Goal: Information Seeking & Learning: Check status

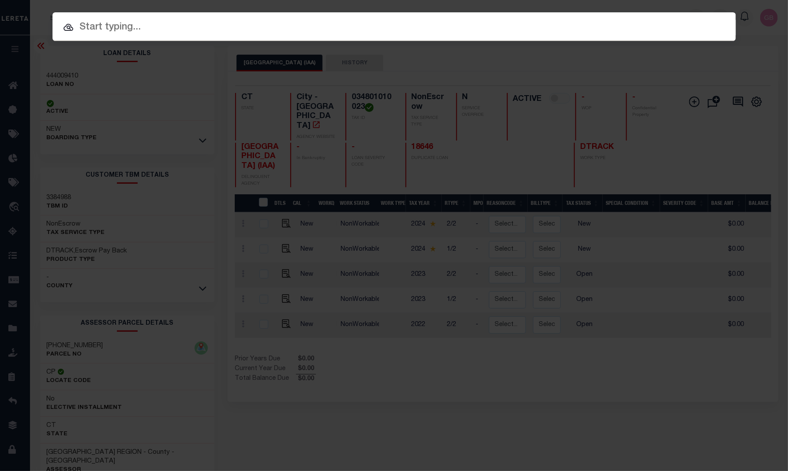
drag, startPoint x: 242, startPoint y: 28, endPoint x: 236, endPoint y: 22, distance: 9.0
click at [241, 28] on input "text" at bounding box center [393, 27] width 683 height 15
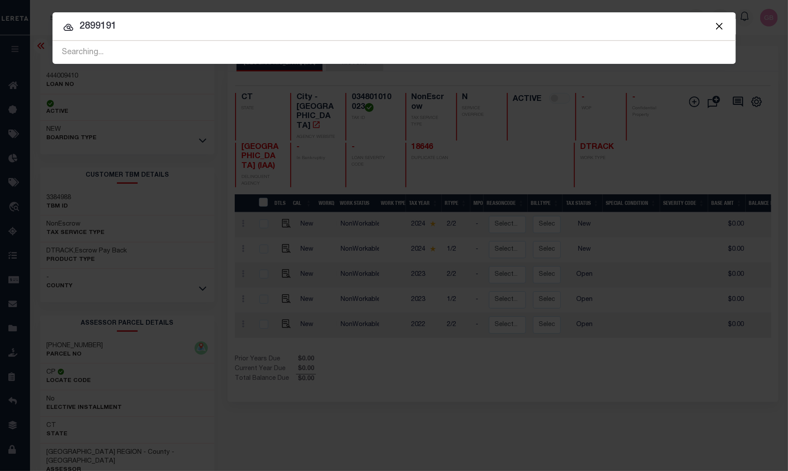
type input "2899191"
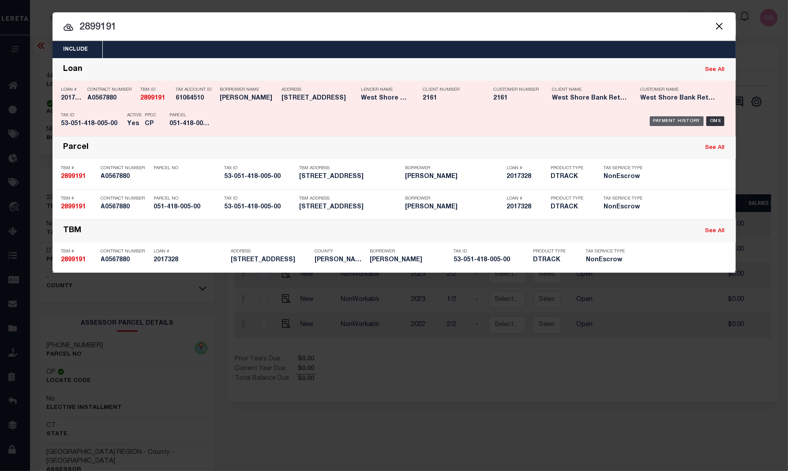
click at [663, 123] on div "Payment History" at bounding box center [677, 121] width 54 height 10
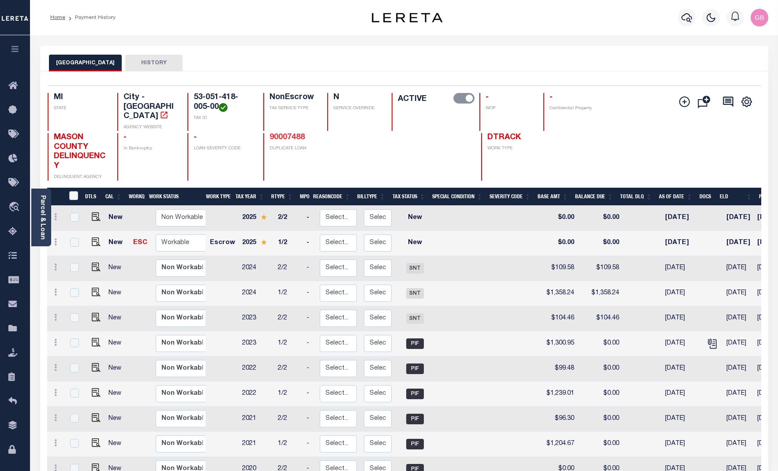
click at [290, 134] on link "90007488" at bounding box center [286, 138] width 35 height 8
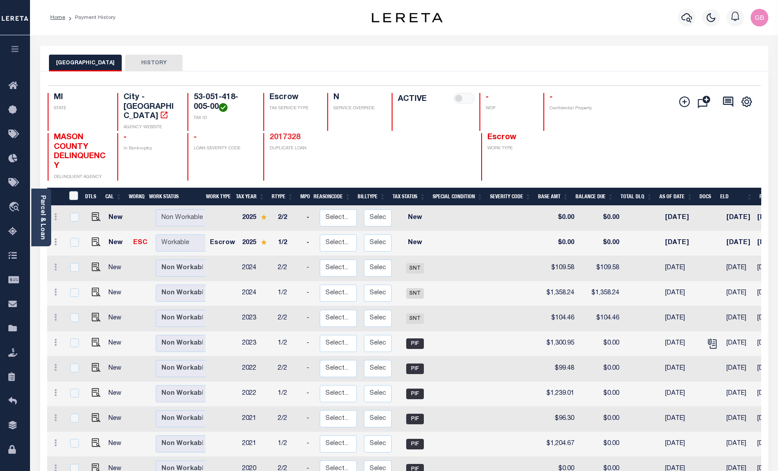
click at [286, 134] on link "2017328" at bounding box center [284, 138] width 31 height 8
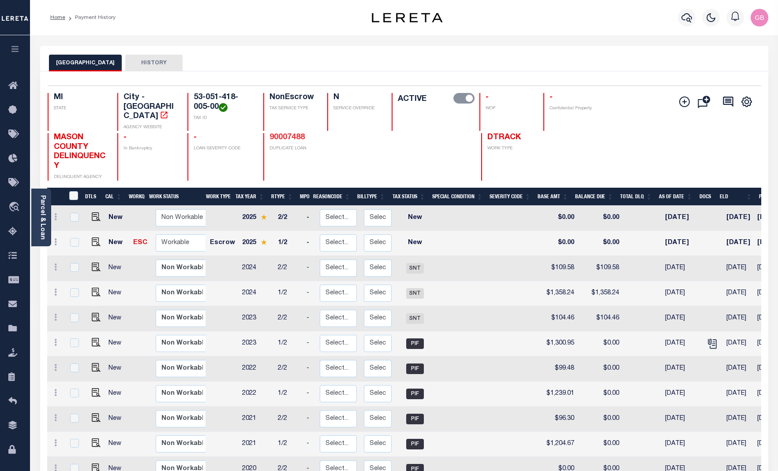
click at [285, 134] on link "90007488" at bounding box center [286, 138] width 35 height 8
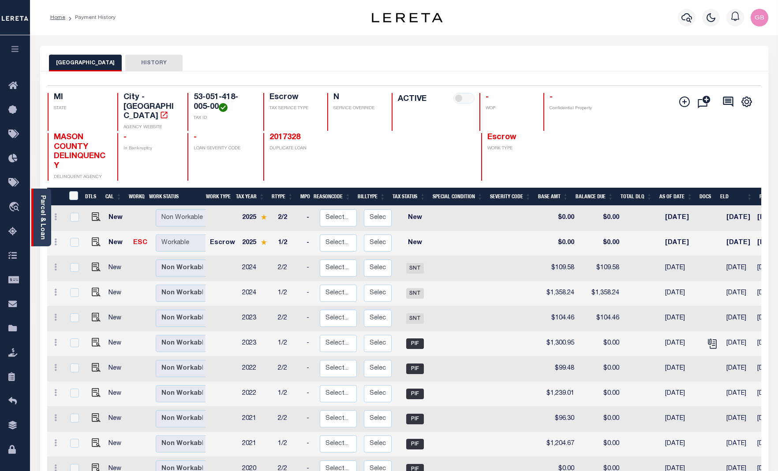
click at [44, 221] on link "Parcel & Loan" at bounding box center [42, 217] width 6 height 45
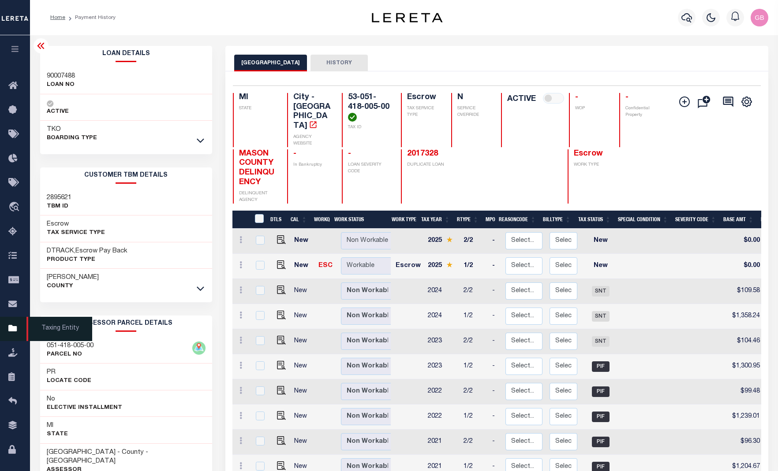
scroll to position [66, 0]
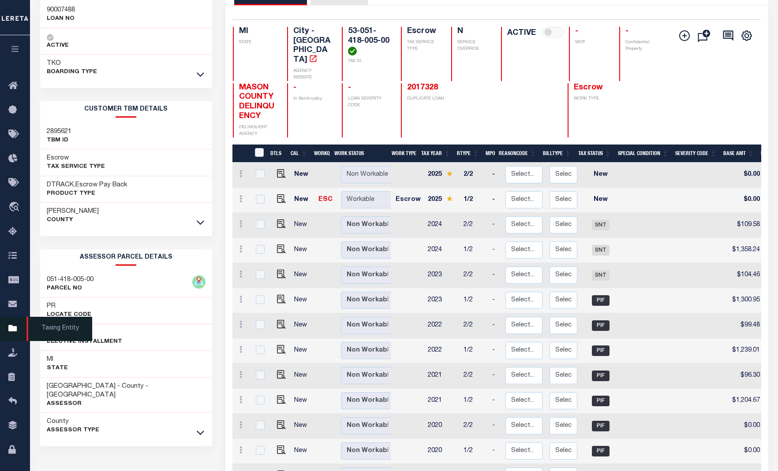
click at [12, 326] on link "Taxing Entity" at bounding box center [15, 329] width 30 height 24
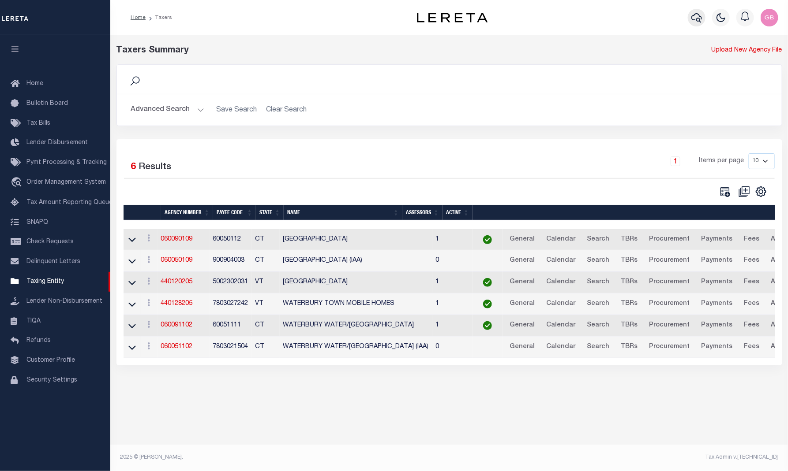
click at [698, 16] on icon "button" at bounding box center [696, 17] width 11 height 11
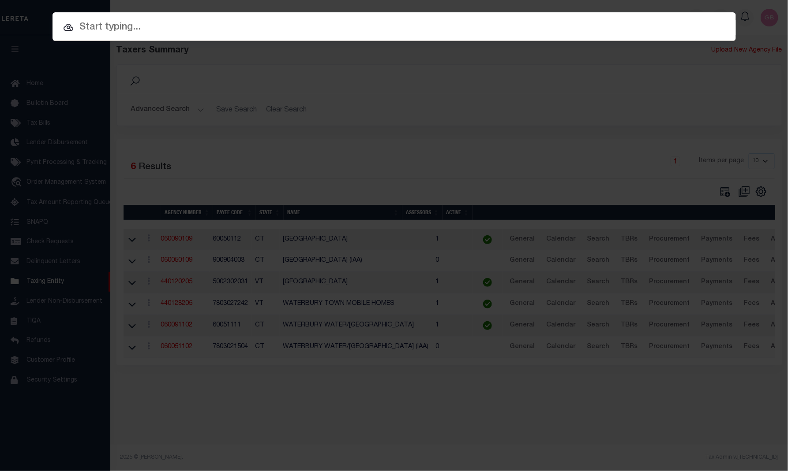
drag, startPoint x: 258, startPoint y: 17, endPoint x: 261, endPoint y: 26, distance: 8.7
click at [259, 17] on div at bounding box center [393, 26] width 683 height 28
click at [275, 26] on input "text" at bounding box center [393, 27] width 683 height 15
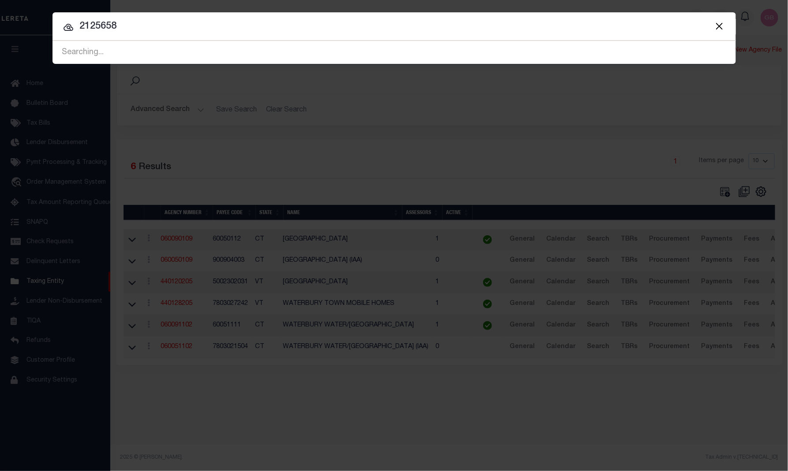
type input "2125658"
drag, startPoint x: 81, startPoint y: 28, endPoint x: 66, endPoint y: 29, distance: 15.0
click at [66, 41] on div "2125658 No result found" at bounding box center [393, 52] width 683 height 23
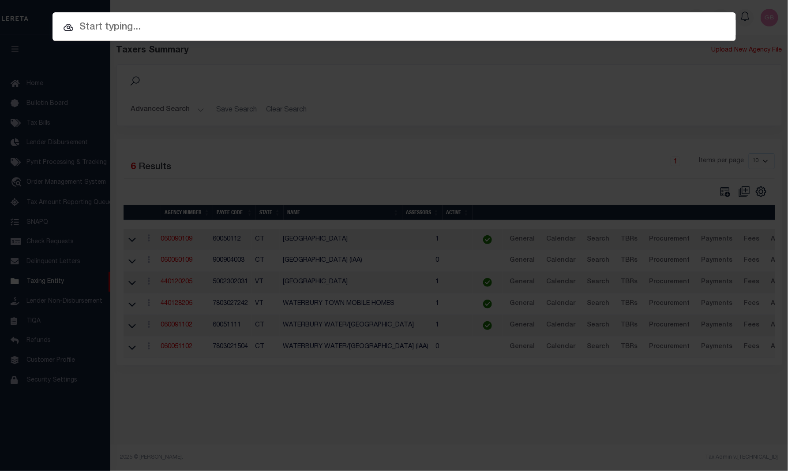
click at [196, 125] on div "Include Loans TBM Customers Borrowers Payments (Lender Non-Disb) Payments (Lend…" at bounding box center [394, 235] width 788 height 471
click at [238, 165] on div "Include Loans TBM Customers Borrowers Payments (Lender Non-Disb) Payments (Lend…" at bounding box center [394, 235] width 788 height 471
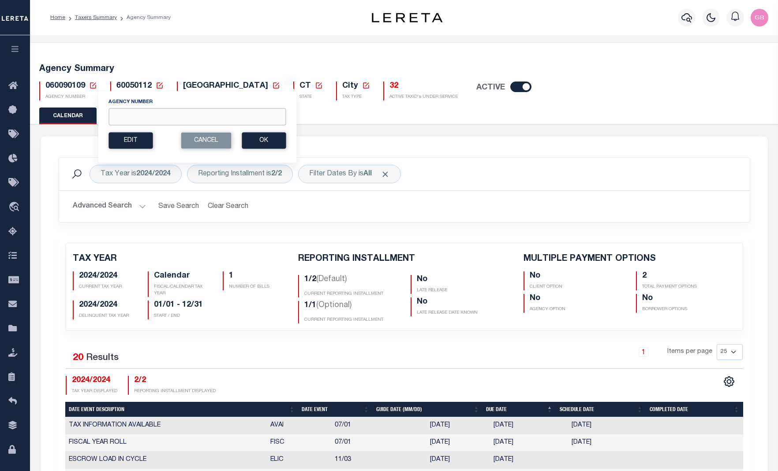
click at [139, 113] on input "Agency Number" at bounding box center [196, 116] width 177 height 17
type input "310530405"
click at [270, 132] on section "Agency Number 310530405 Edit Cancel Ok" at bounding box center [196, 123] width 177 height 51
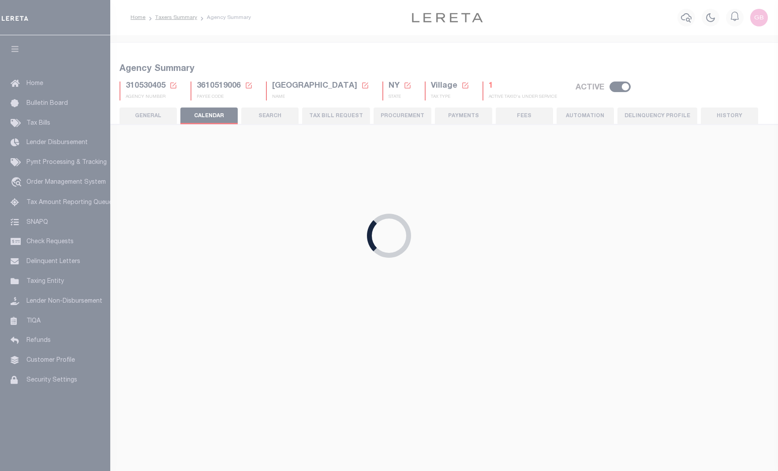
checkbox input "false"
type input "1"
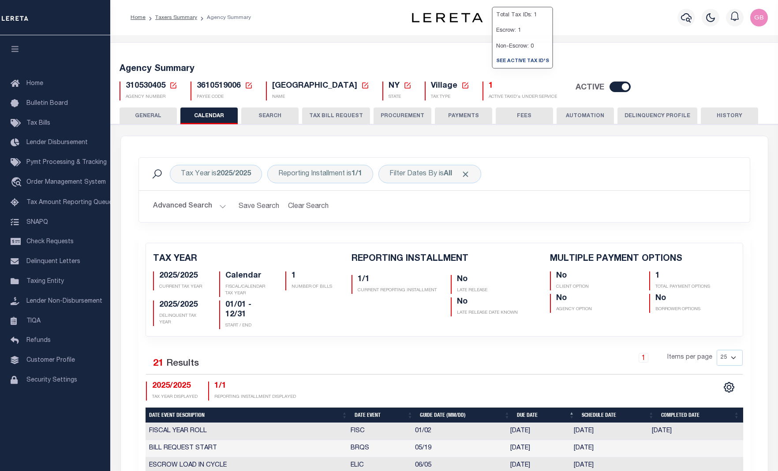
click at [489, 86] on h5 "1" at bounding box center [523, 87] width 68 height 10
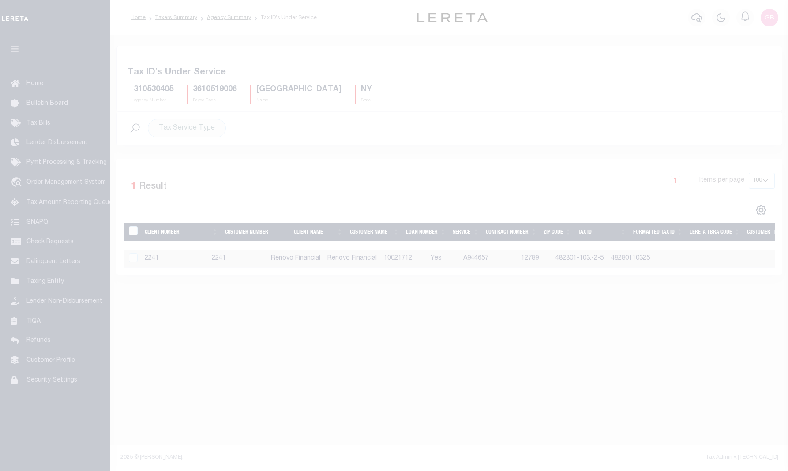
select select "100"
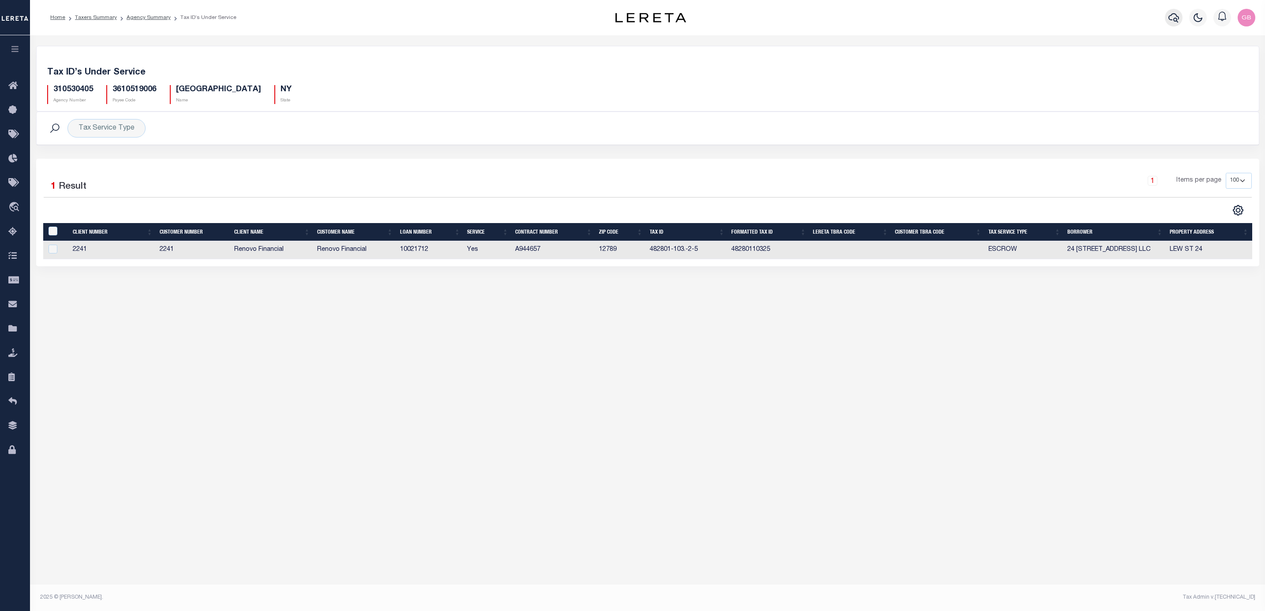
click at [787, 20] on icon "button" at bounding box center [1173, 17] width 11 height 11
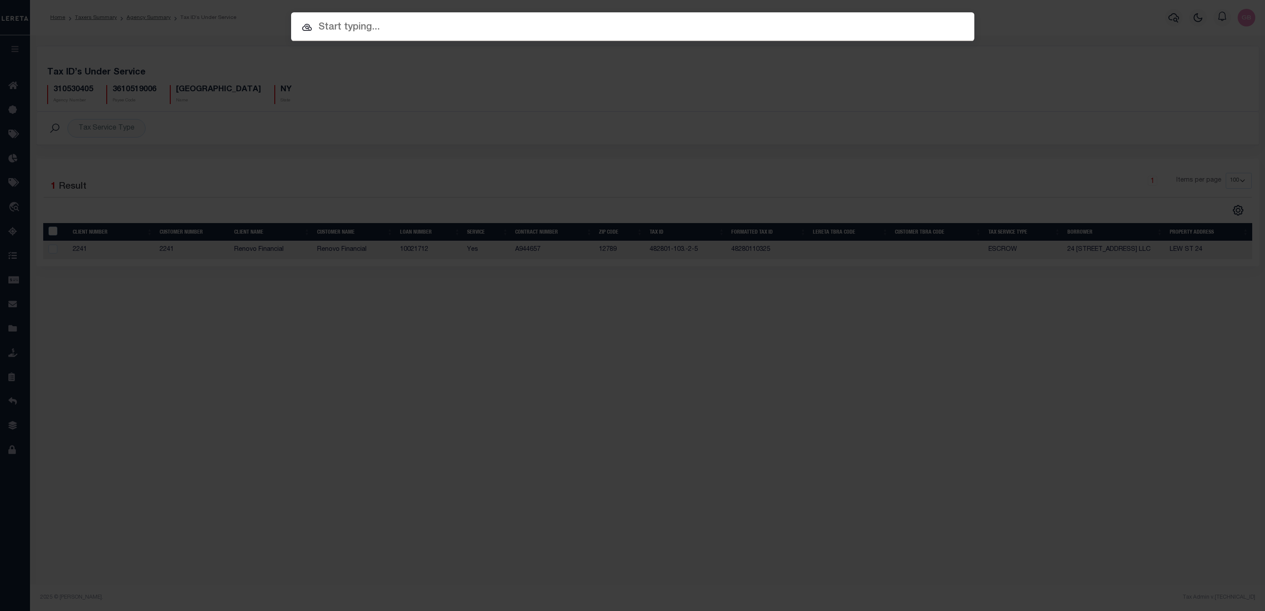
paste input "A916876"
type input "A916876"
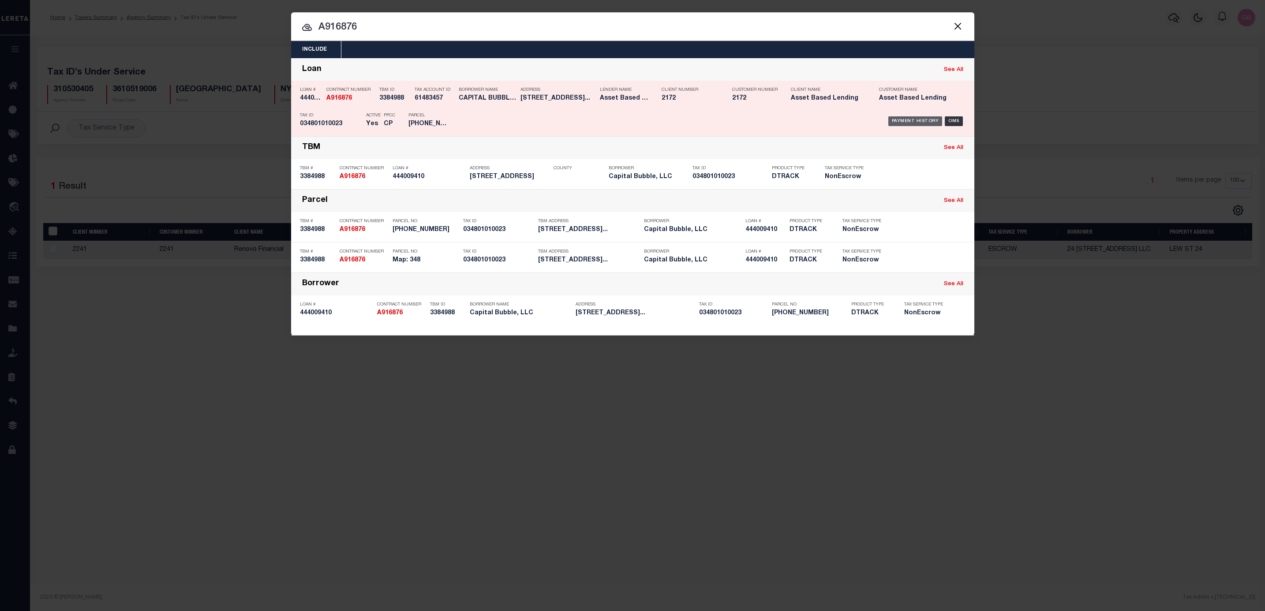
drag, startPoint x: 919, startPoint y: 120, endPoint x: 811, endPoint y: 88, distance: 112.4
click at [787, 120] on div "Payment History" at bounding box center [915, 121] width 54 height 10
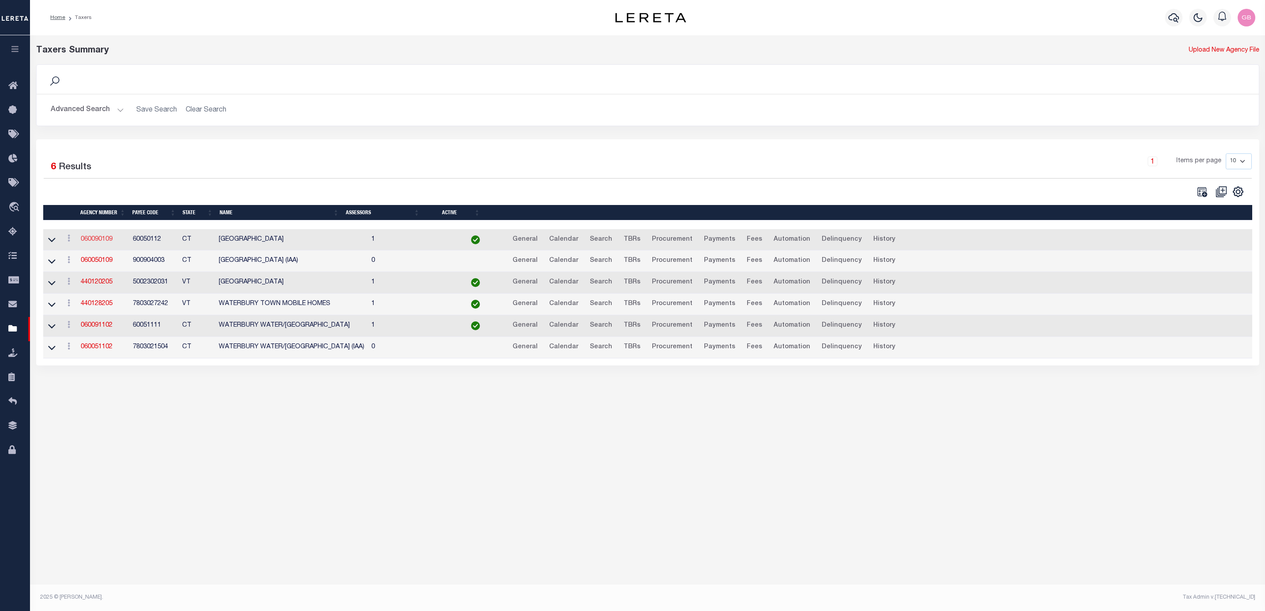
click at [95, 243] on link "060090109" at bounding box center [97, 239] width 32 height 6
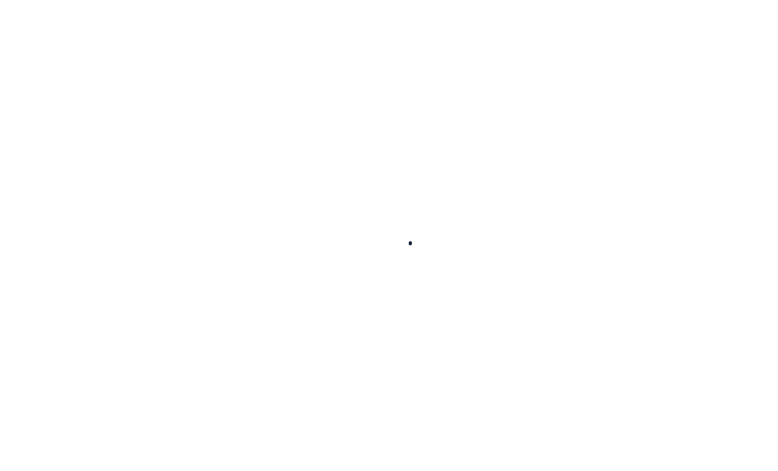
select select
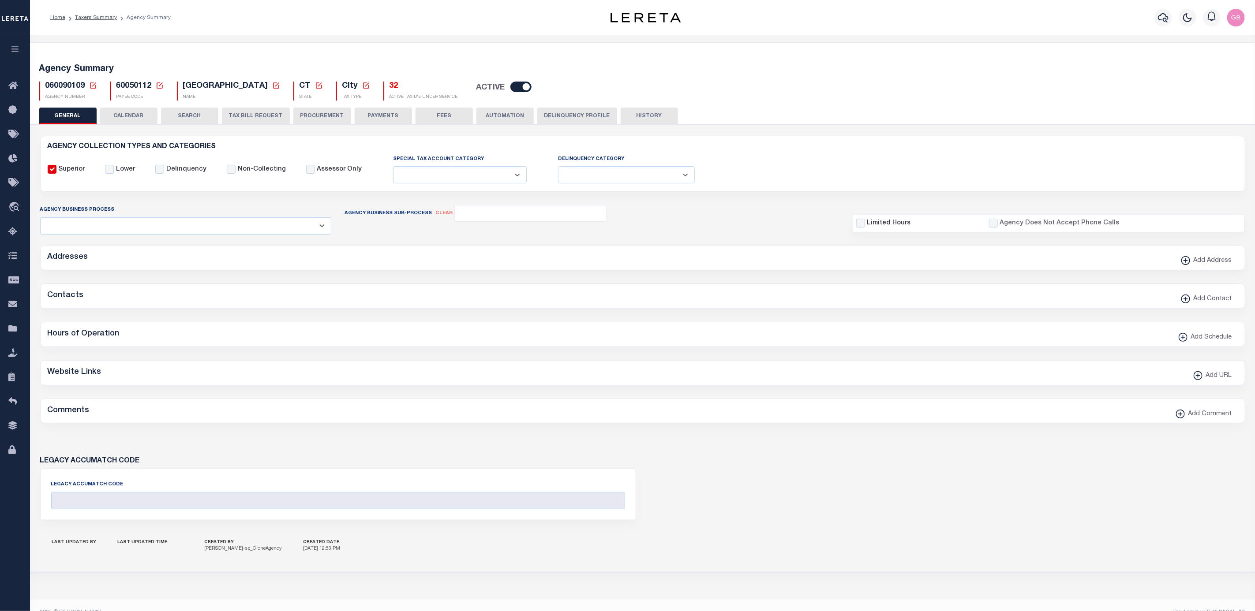
checkbox input "false"
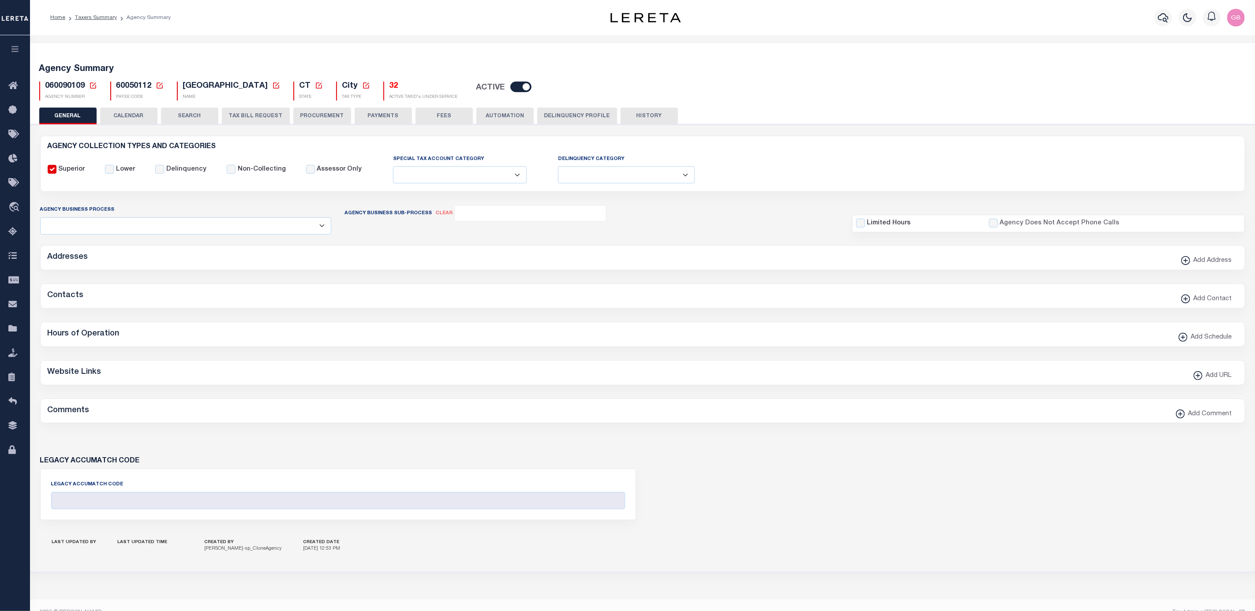
type input "900904003"
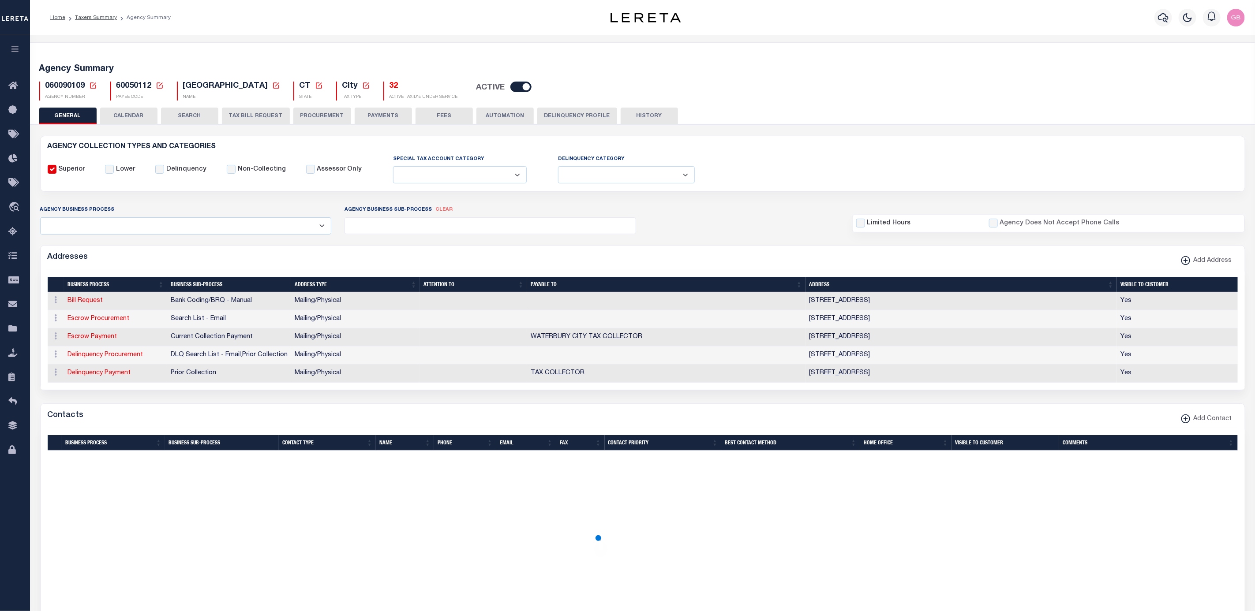
click at [389, 85] on h5 "32" at bounding box center [423, 87] width 68 height 10
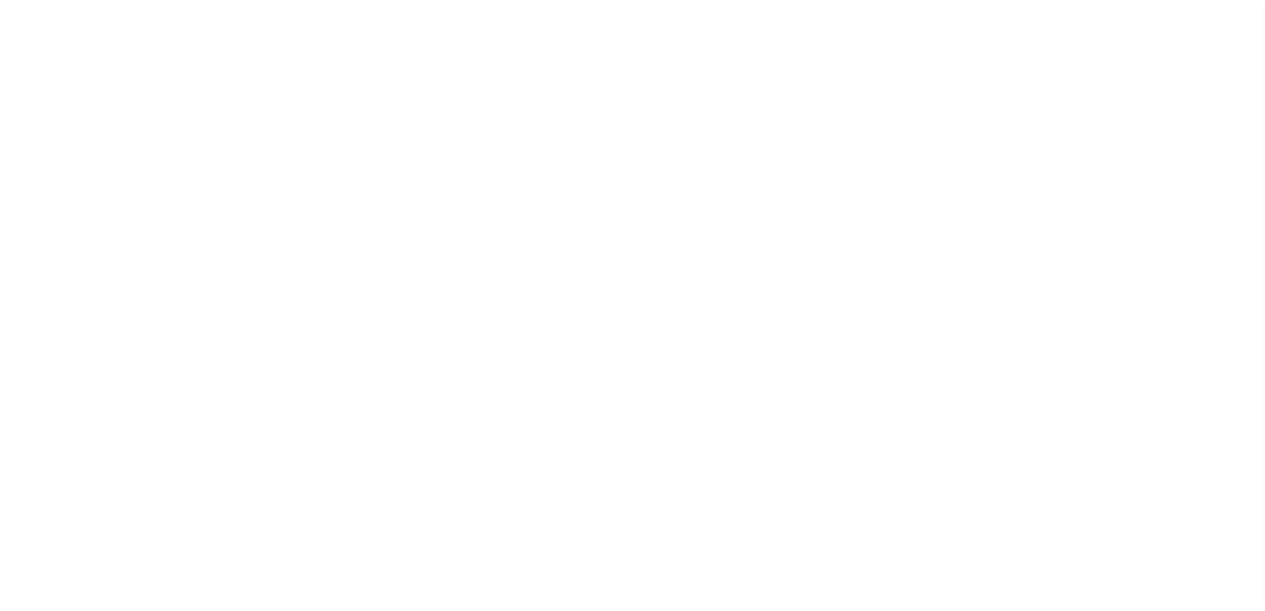
select select "100"
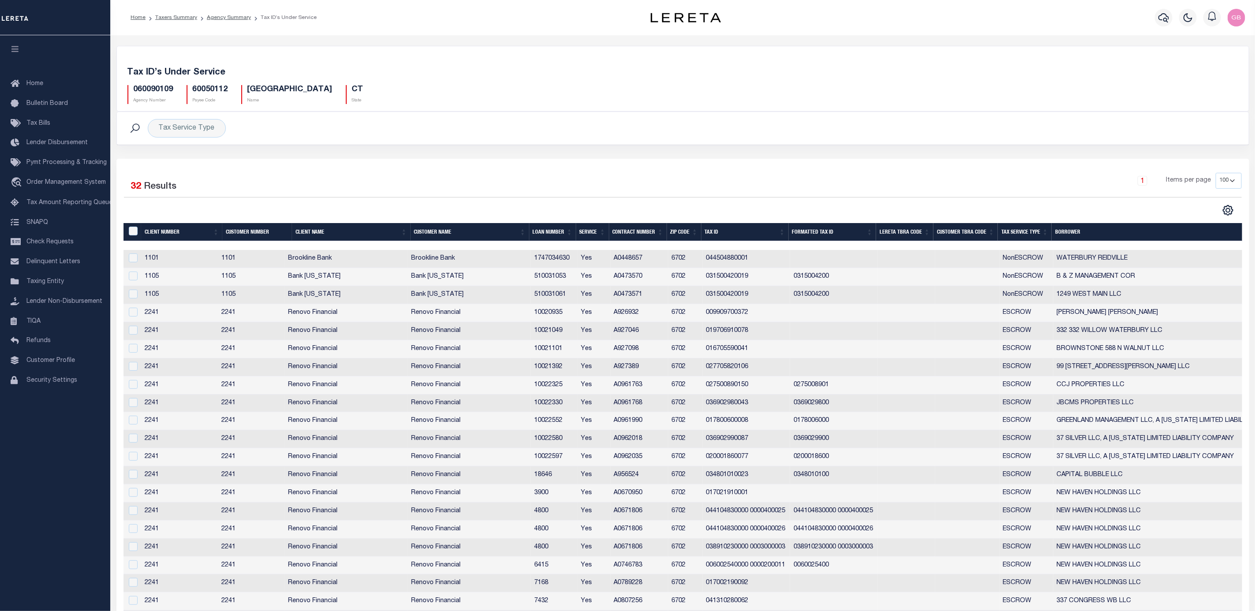
click at [247, 236] on th "Customer Number" at bounding box center [257, 232] width 70 height 18
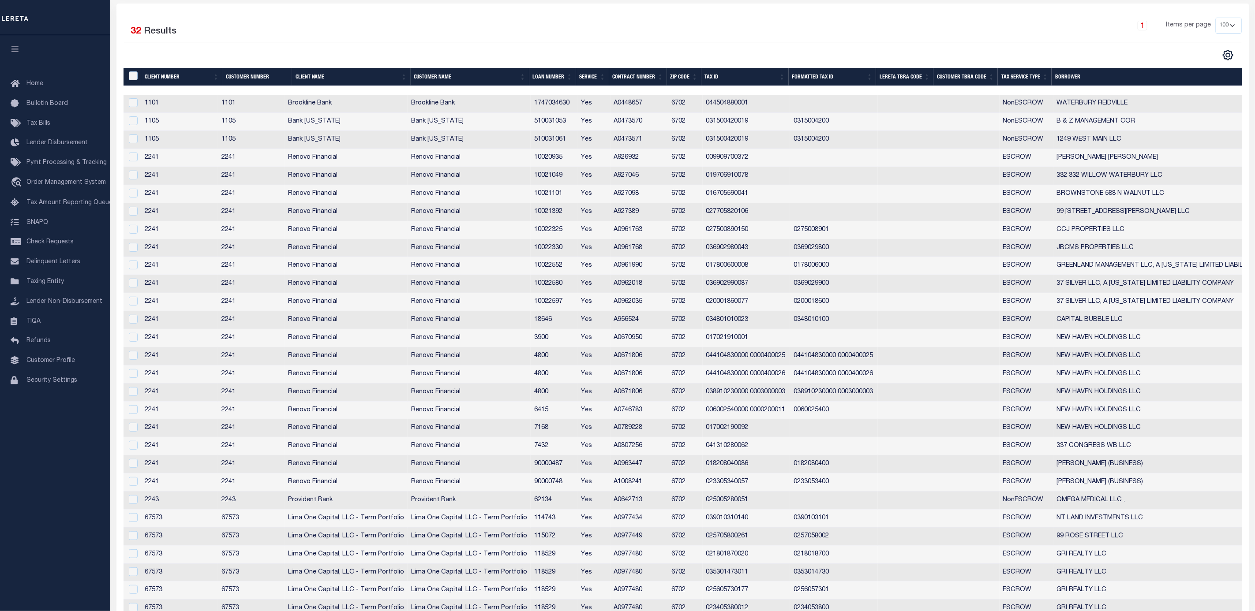
scroll to position [132, 0]
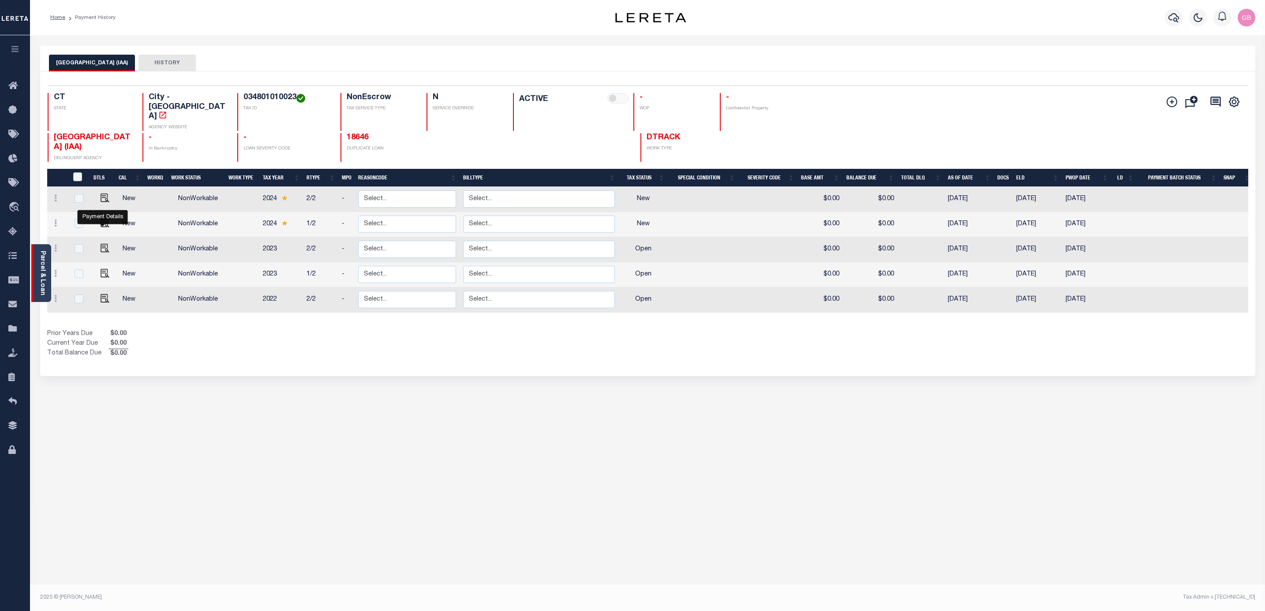
scroll to position [4, 0]
click at [40, 274] on link "Parcel & Loan" at bounding box center [42, 273] width 6 height 45
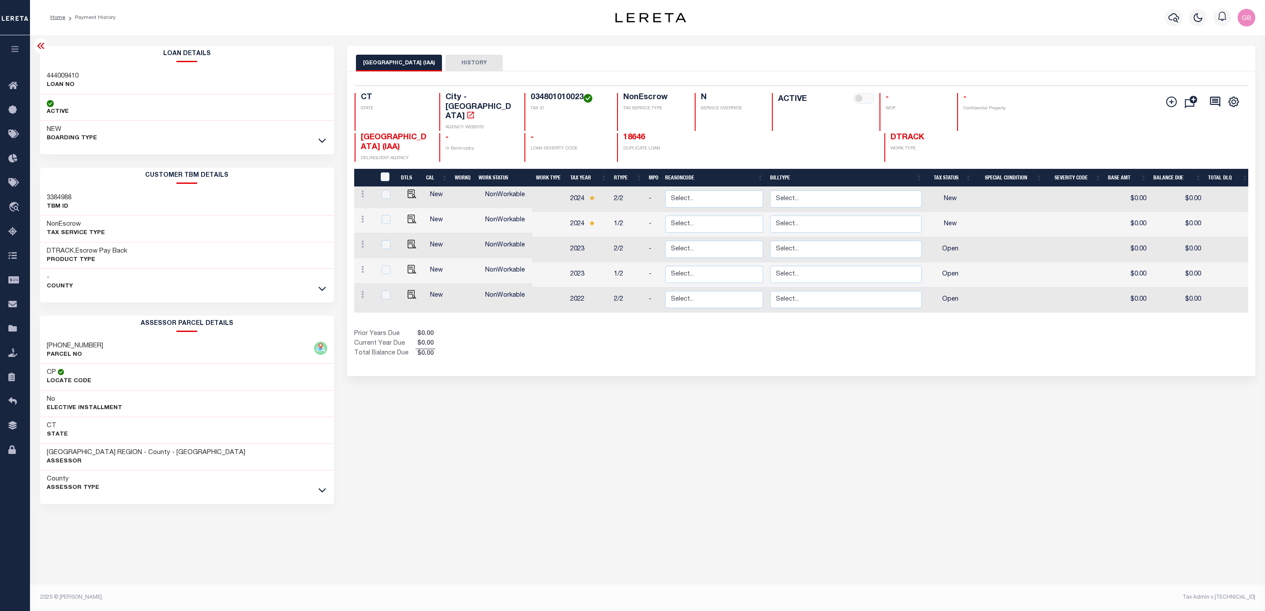
click at [315, 145] on div "NEW BOARDING TYPE" at bounding box center [187, 134] width 294 height 26
click at [318, 143] on icon at bounding box center [321, 140] width 7 height 9
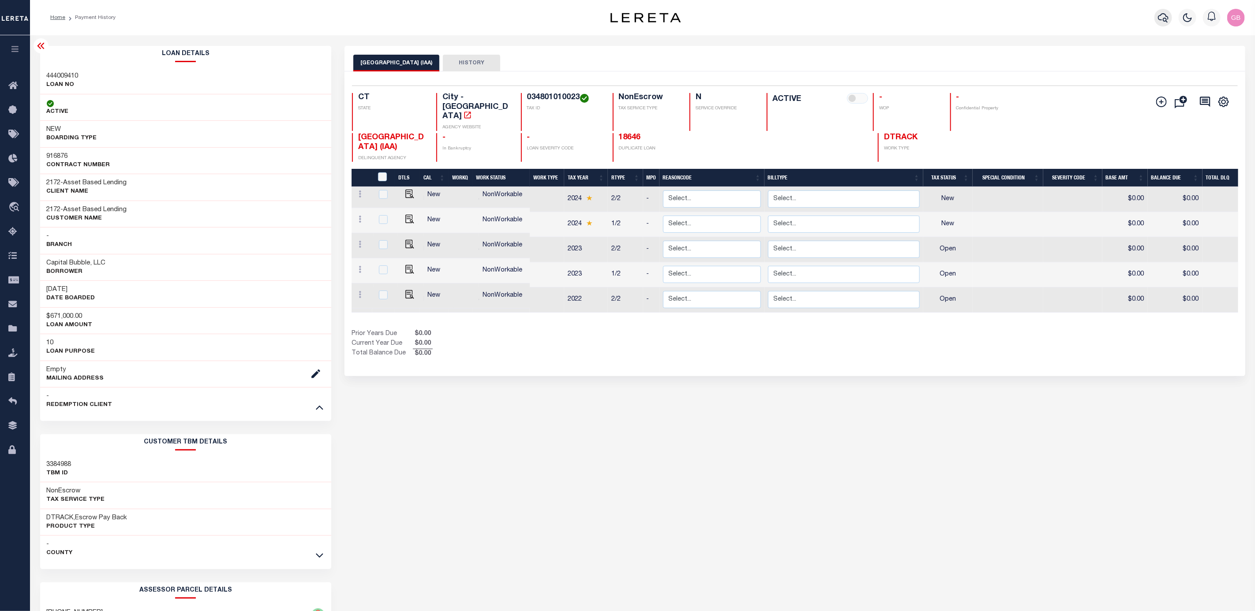
click at [1162, 13] on icon "button" at bounding box center [1163, 17] width 11 height 11
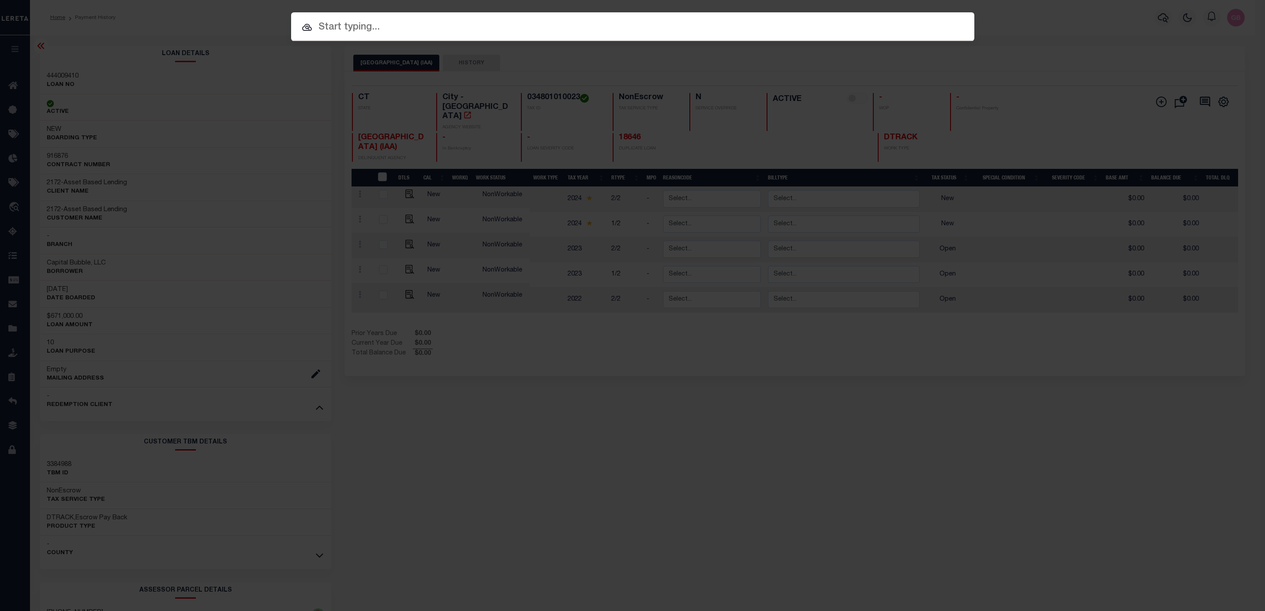
paste input "2996660"
type input "2996660"
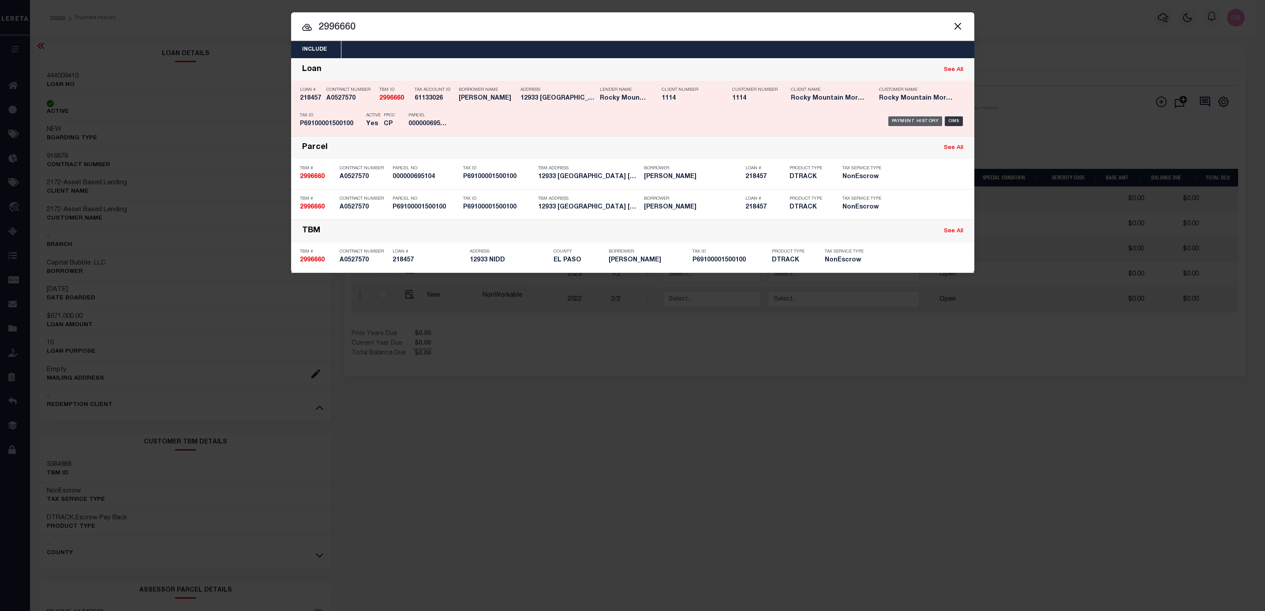
click at [919, 118] on div "Payment History" at bounding box center [915, 121] width 54 height 10
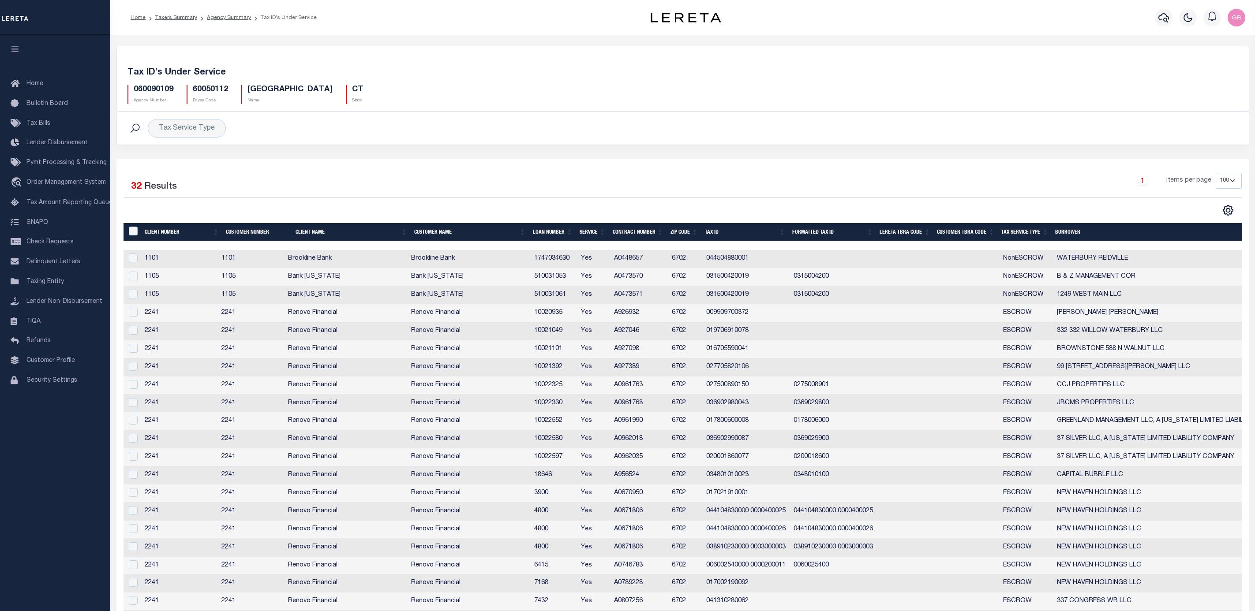
select select "100"
click at [1159, 18] on icon "button" at bounding box center [1163, 17] width 11 height 9
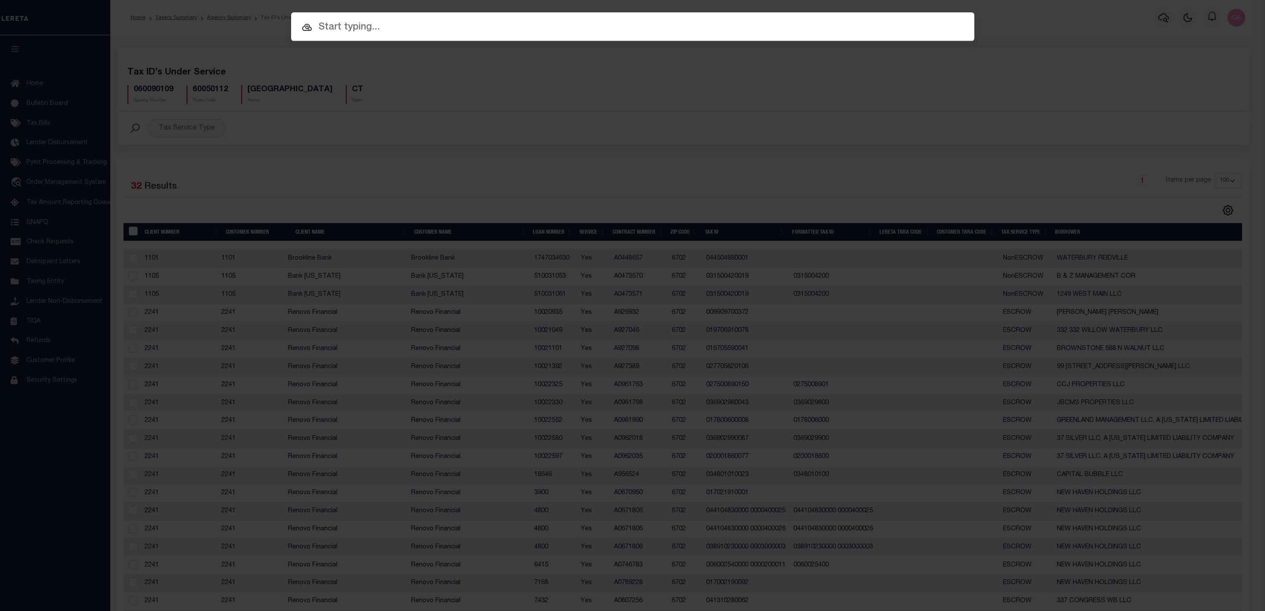
paste input "3446822"
type input "3446822"
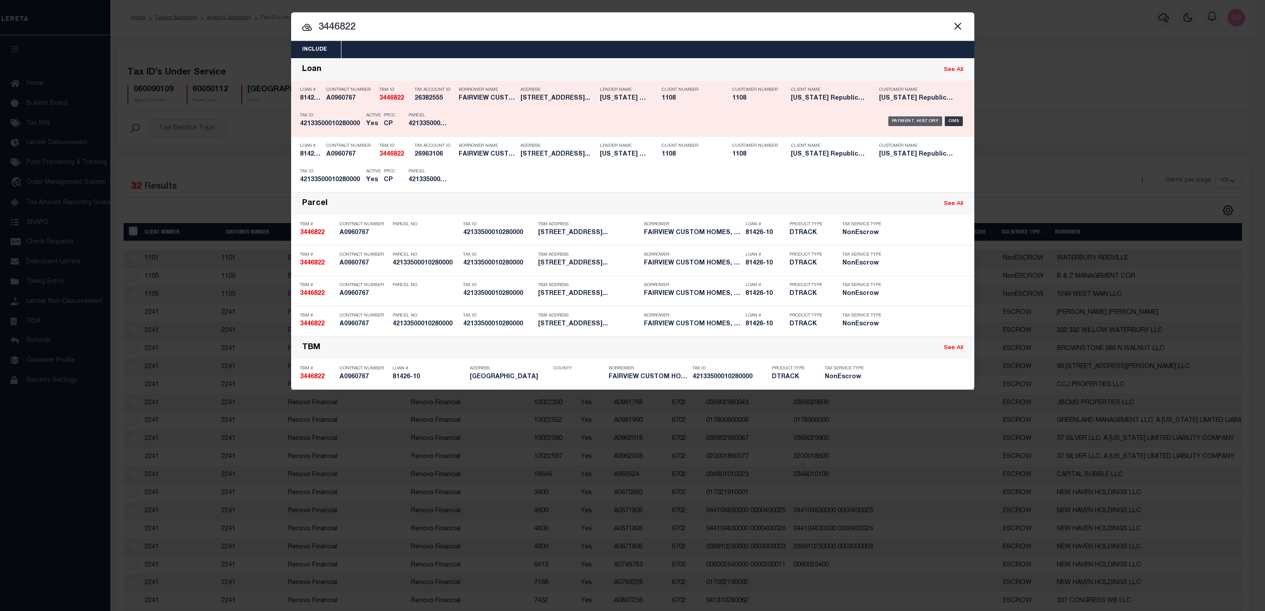
click at [921, 123] on div "Payment History" at bounding box center [915, 121] width 54 height 10
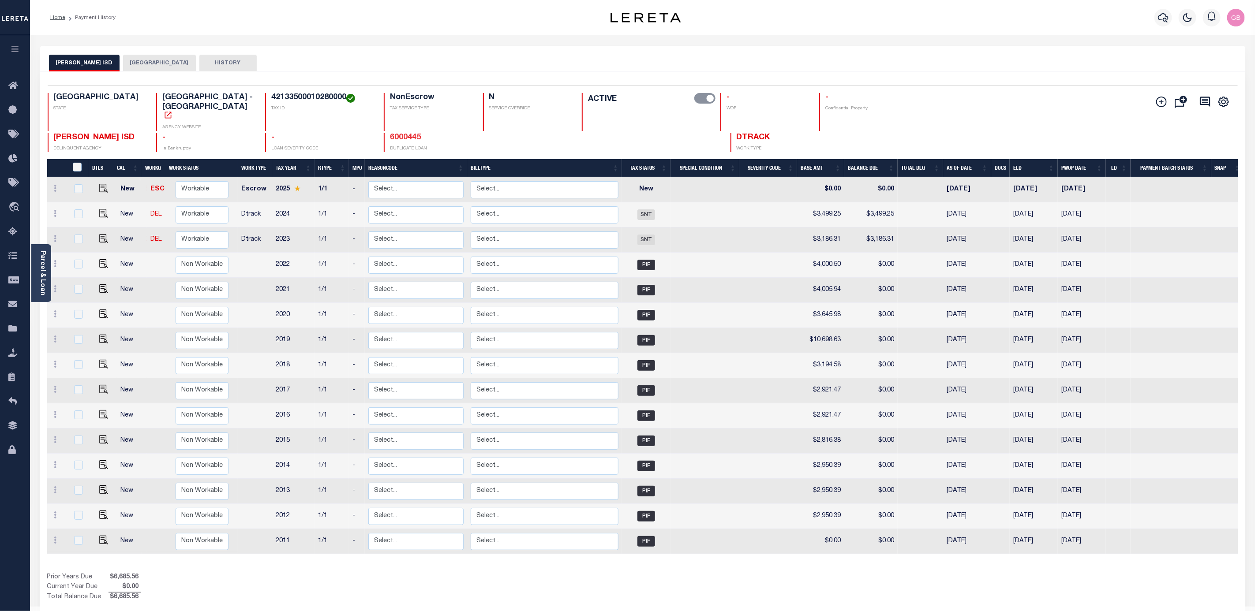
click at [390, 134] on link "6000445" at bounding box center [405, 138] width 31 height 8
click at [45, 283] on link "Parcel & Loan" at bounding box center [42, 273] width 6 height 45
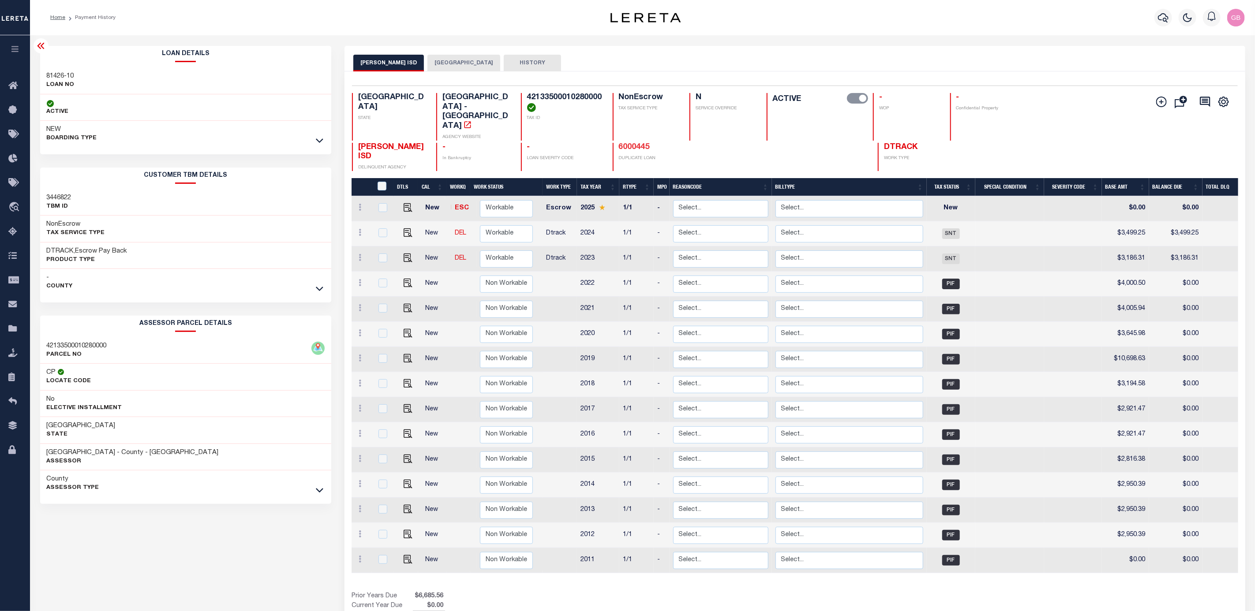
click at [632, 143] on link "6000445" at bounding box center [634, 147] width 31 height 8
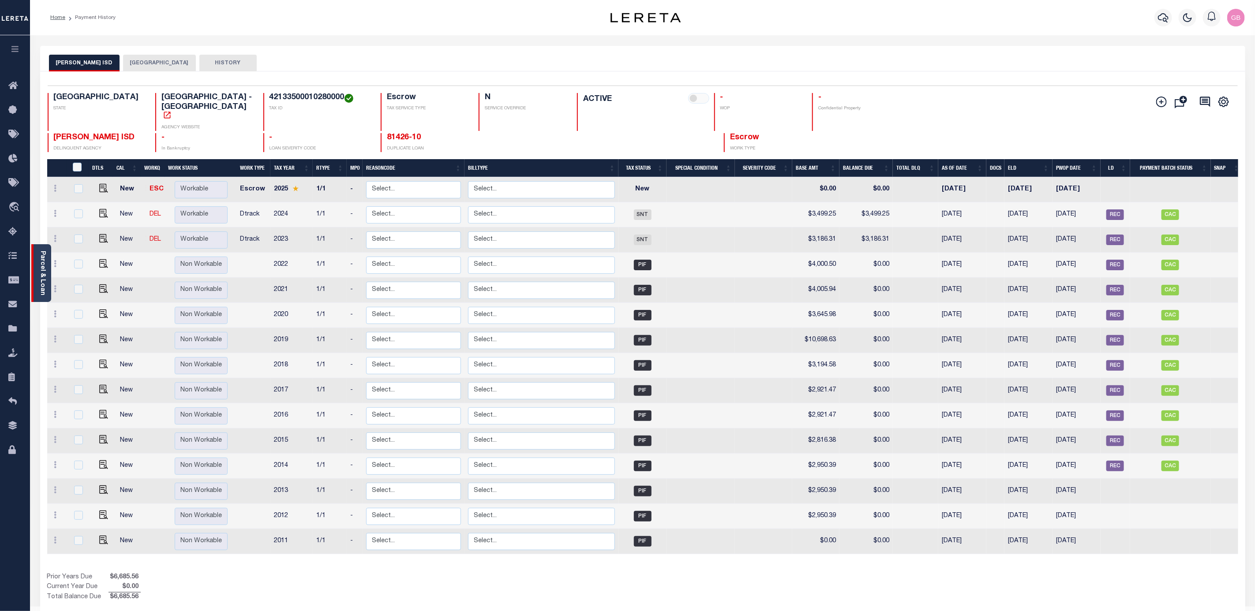
click at [37, 282] on div "Parcel & Loan" at bounding box center [41, 273] width 20 height 58
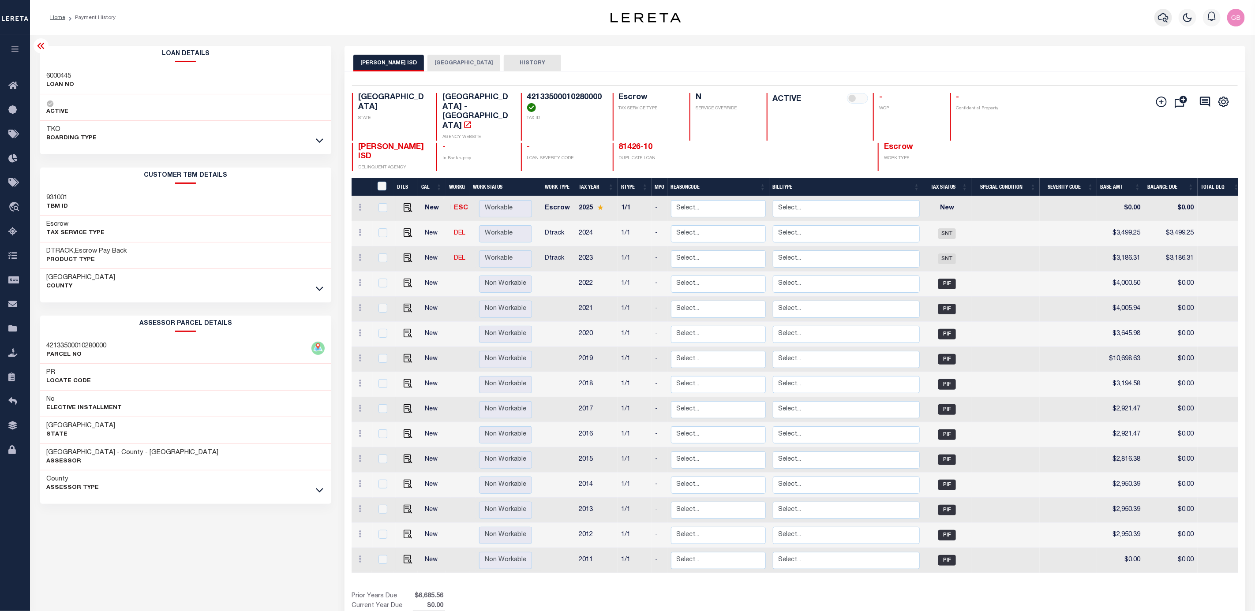
click at [1161, 19] on icon "button" at bounding box center [1163, 17] width 11 height 11
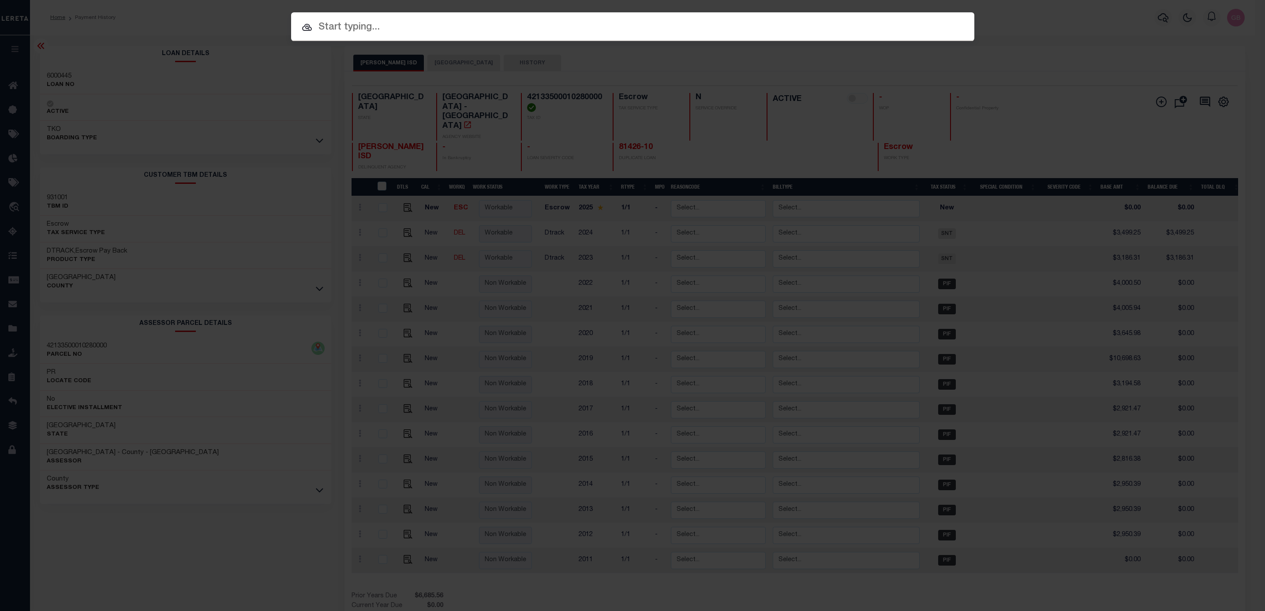
paste input "3419990"
type input "3419990"
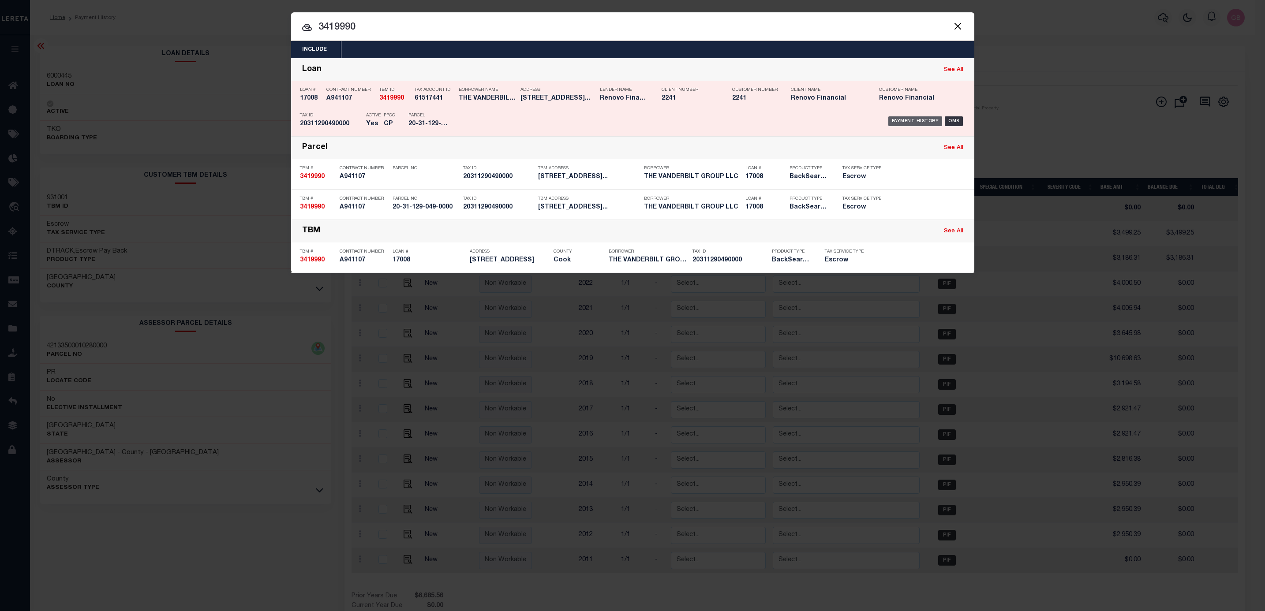
click at [920, 125] on div "Payment History" at bounding box center [915, 121] width 54 height 10
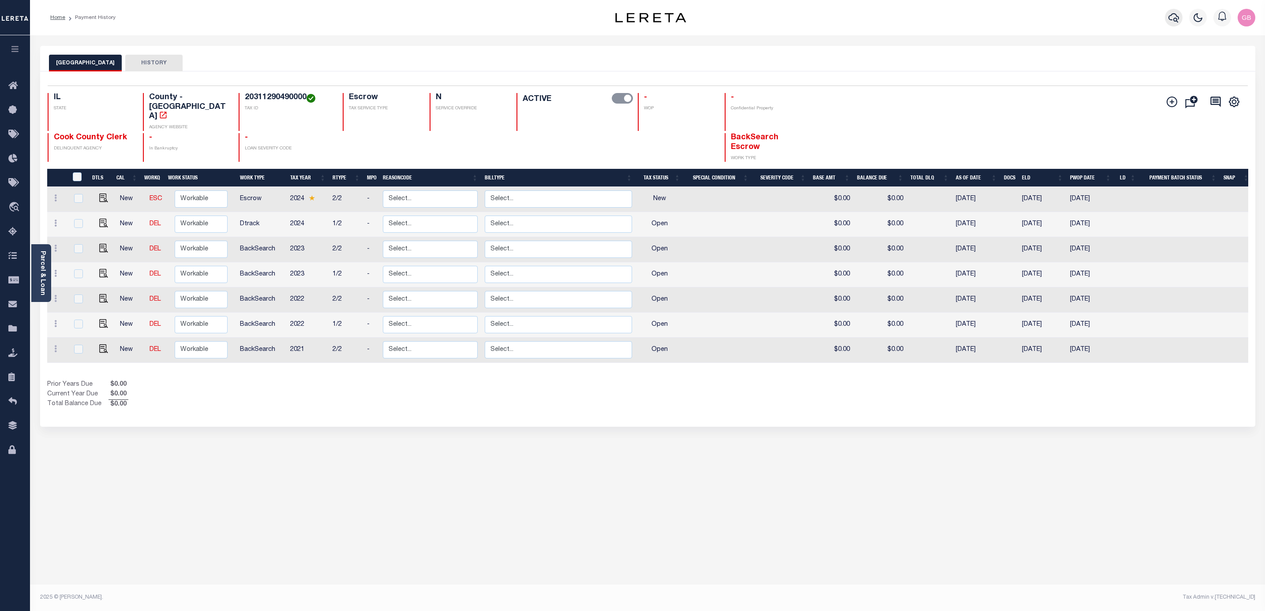
click at [1172, 16] on icon "button" at bounding box center [1173, 17] width 11 height 11
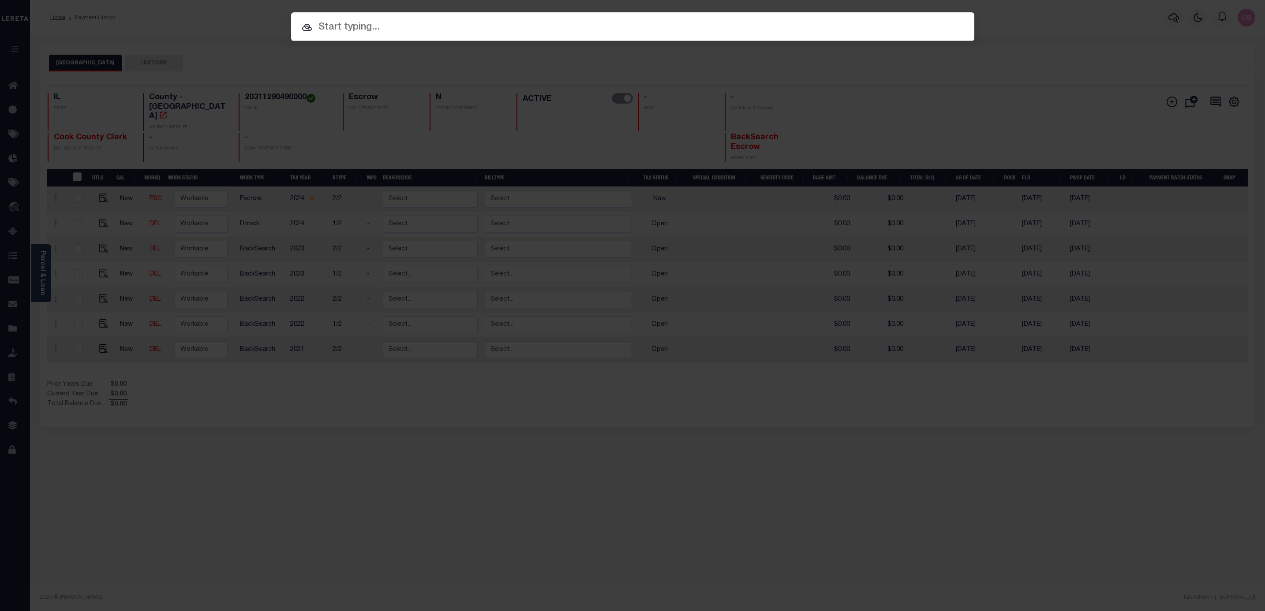
paste input "3385563"
type input "3385563"
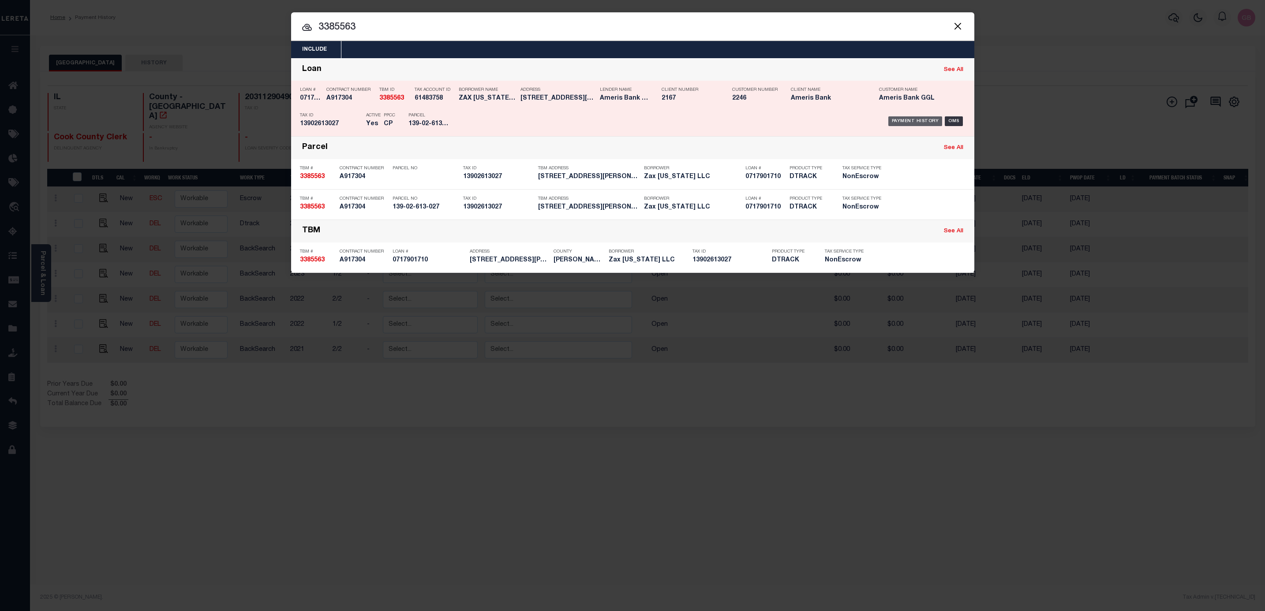
click at [927, 123] on div "Payment History" at bounding box center [915, 121] width 54 height 10
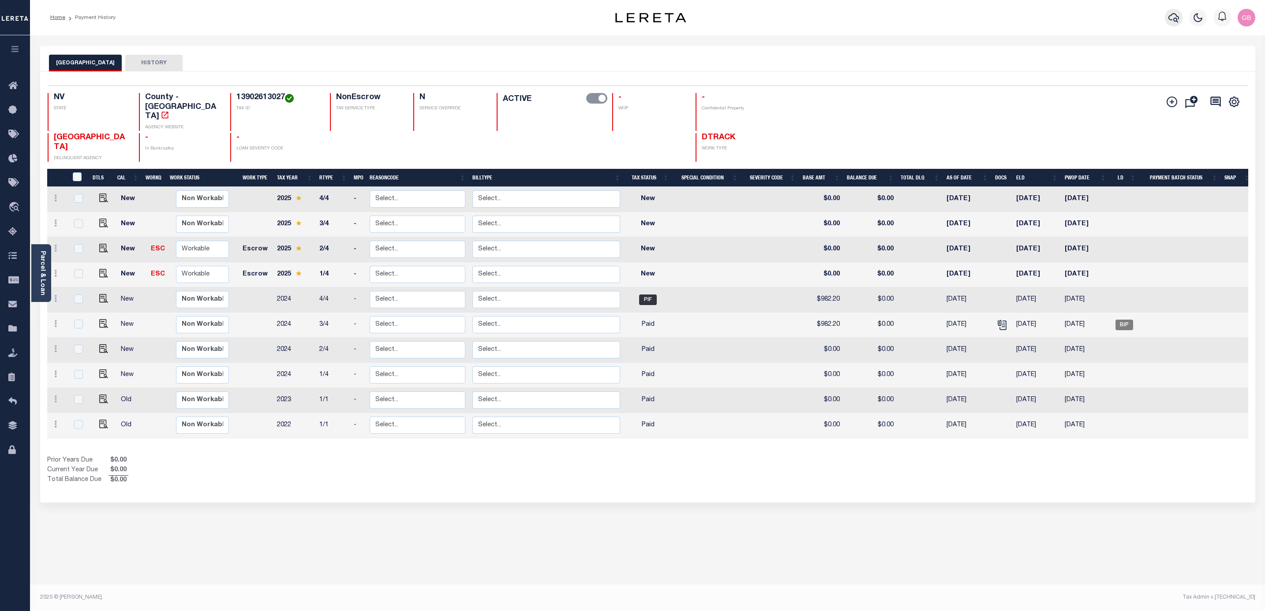
click at [1174, 17] on icon "button" at bounding box center [1173, 17] width 11 height 11
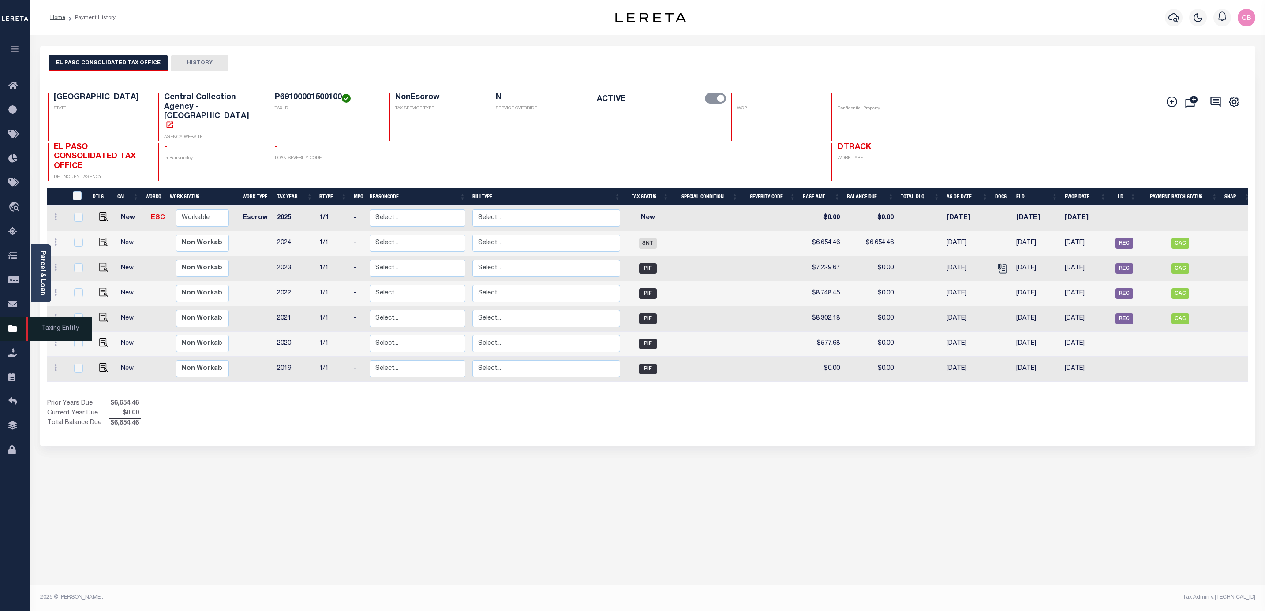
drag, startPoint x: 16, startPoint y: 333, endPoint x: 24, endPoint y: 323, distance: 12.5
click at [16, 333] on icon at bounding box center [15, 329] width 14 height 11
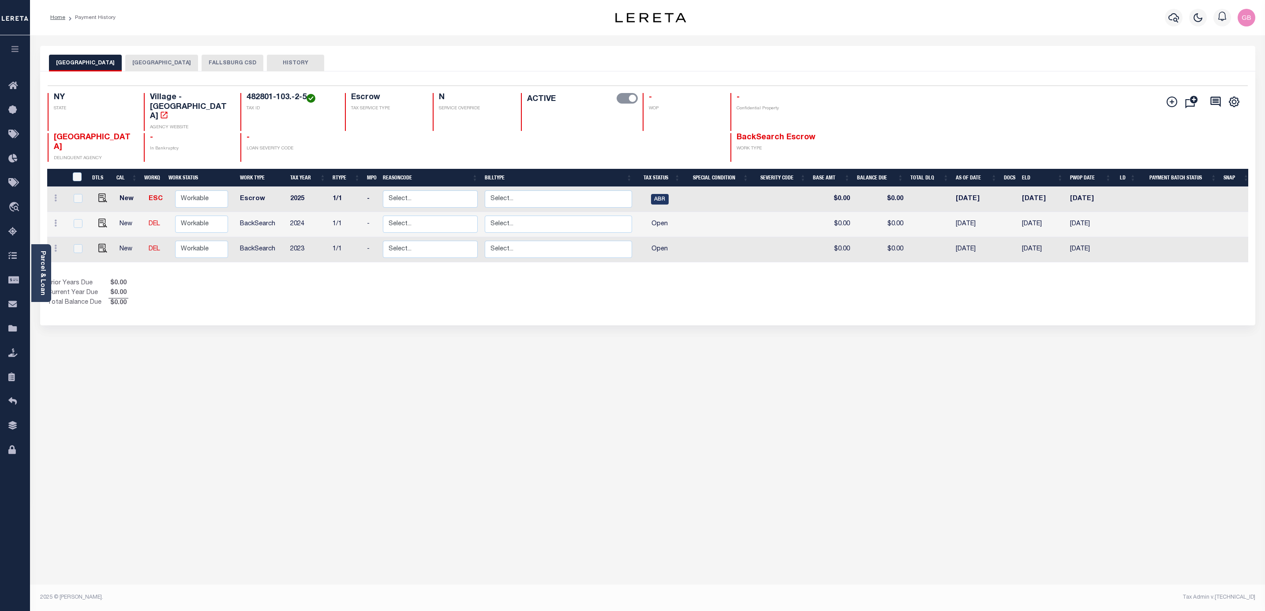
drag, startPoint x: 32, startPoint y: 277, endPoint x: 44, endPoint y: 280, distance: 12.1
click at [33, 277] on div "Parcel & Loan" at bounding box center [41, 273] width 20 height 58
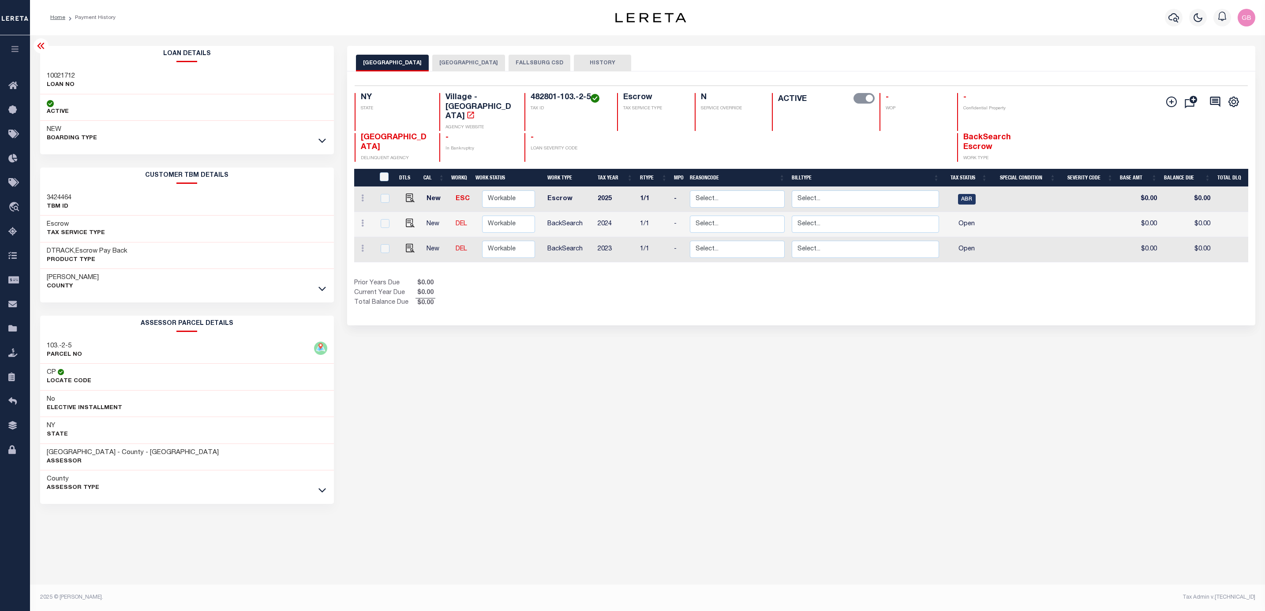
click at [38, 48] on icon at bounding box center [40, 46] width 7 height 6
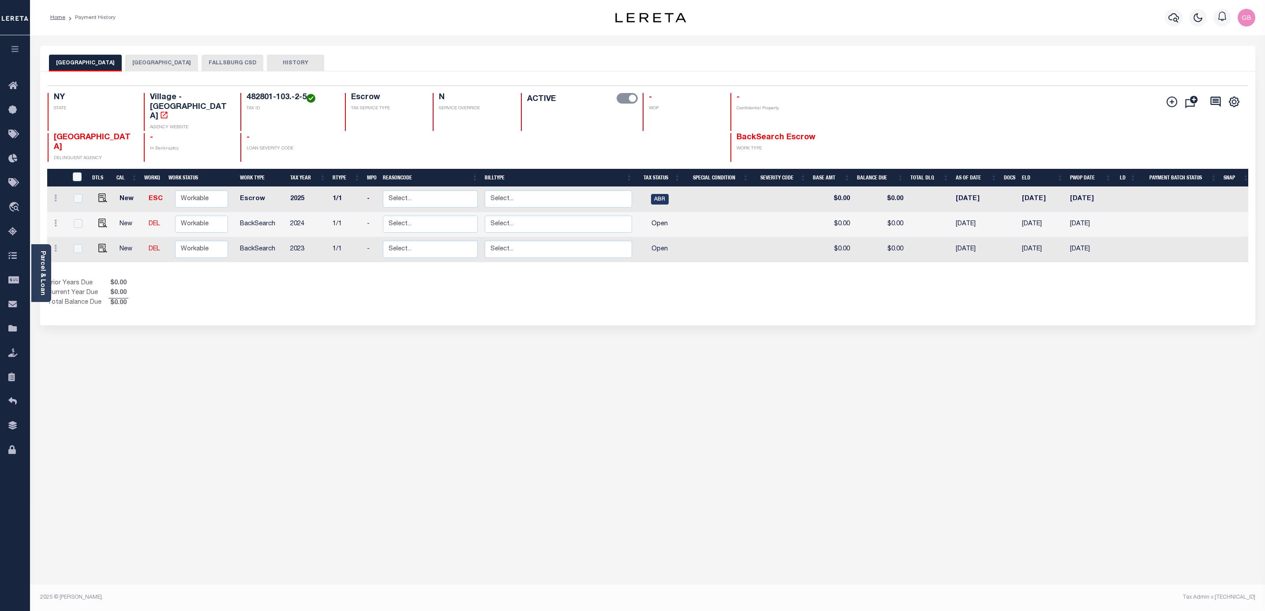
drag, startPoint x: 14, startPoint y: 131, endPoint x: 43, endPoint y: 156, distance: 38.2
click at [14, 131] on icon at bounding box center [15, 134] width 14 height 11
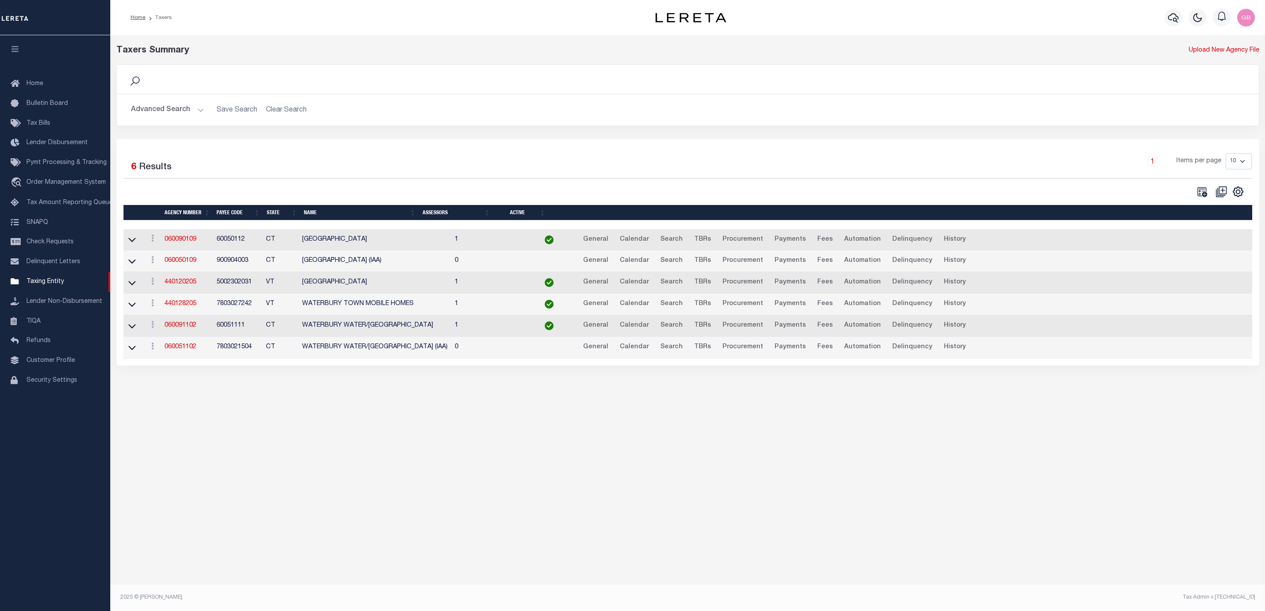
click at [196, 116] on button "Advanced Search" at bounding box center [167, 109] width 73 height 17
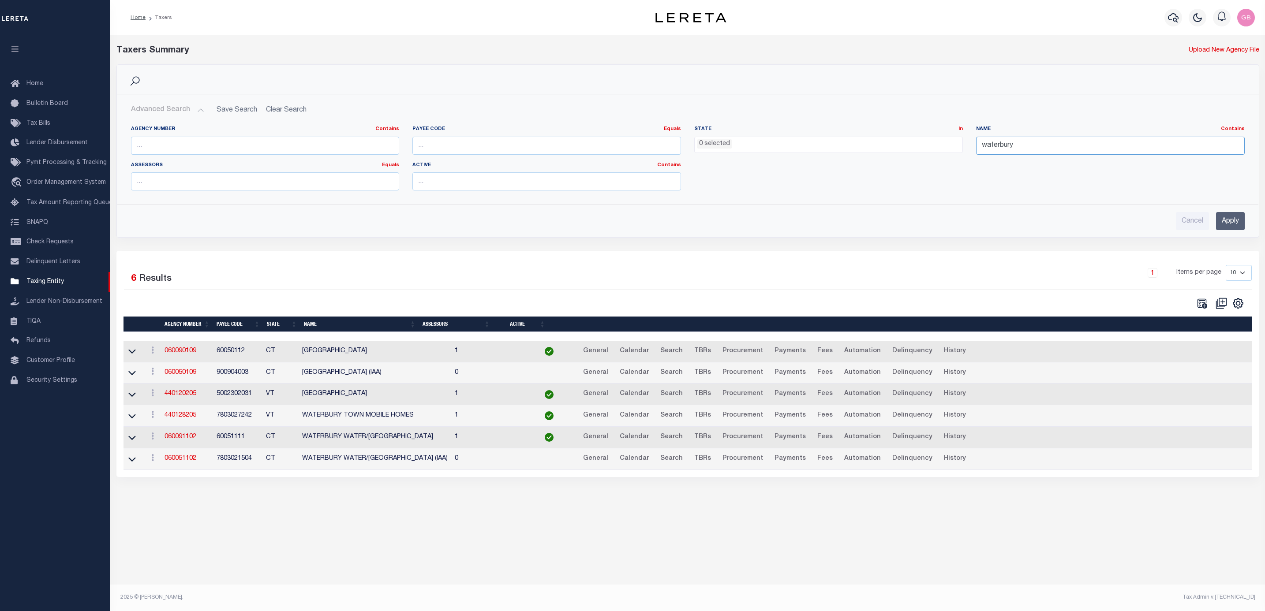
drag, startPoint x: 1031, startPoint y: 148, endPoint x: 878, endPoint y: 165, distance: 154.0
click at [878, 165] on div "Agency Number Contains Contains Is Payee Code Equals Equals Is Not Equal To Is …" at bounding box center [687, 162] width 1127 height 72
type input "woodridge"
click at [1235, 221] on input "Apply" at bounding box center [1230, 221] width 29 height 18
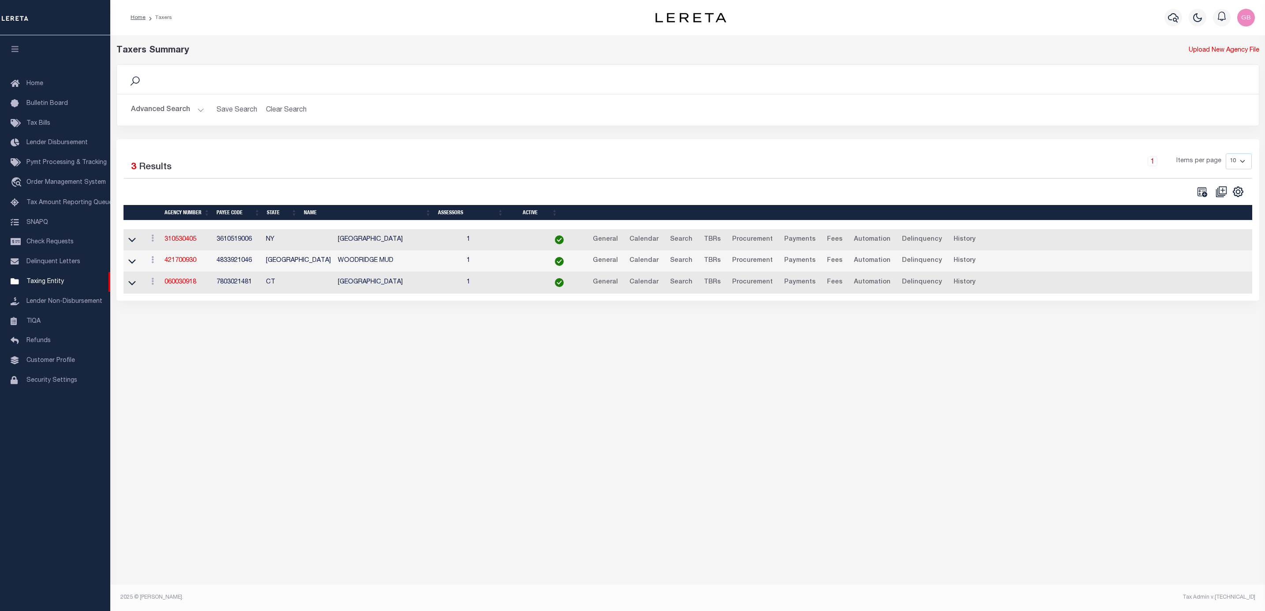
drag, startPoint x: 182, startPoint y: 242, endPoint x: 207, endPoint y: 242, distance: 25.1
click at [182, 242] on link "310530405" at bounding box center [181, 239] width 32 height 6
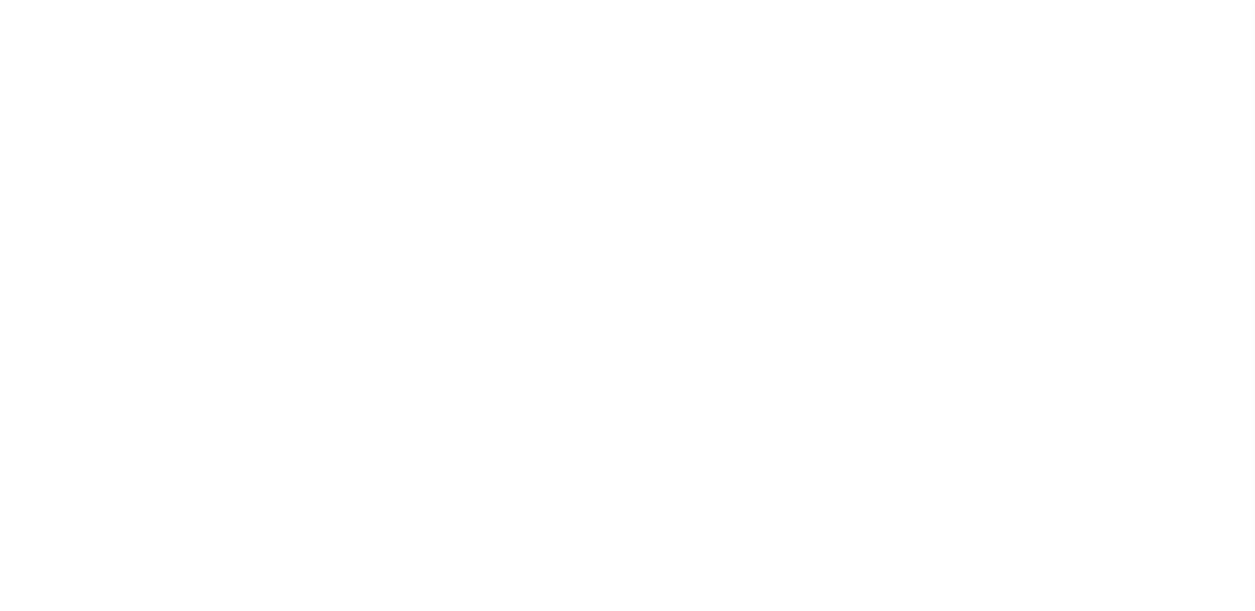
select select
checkbox input "false"
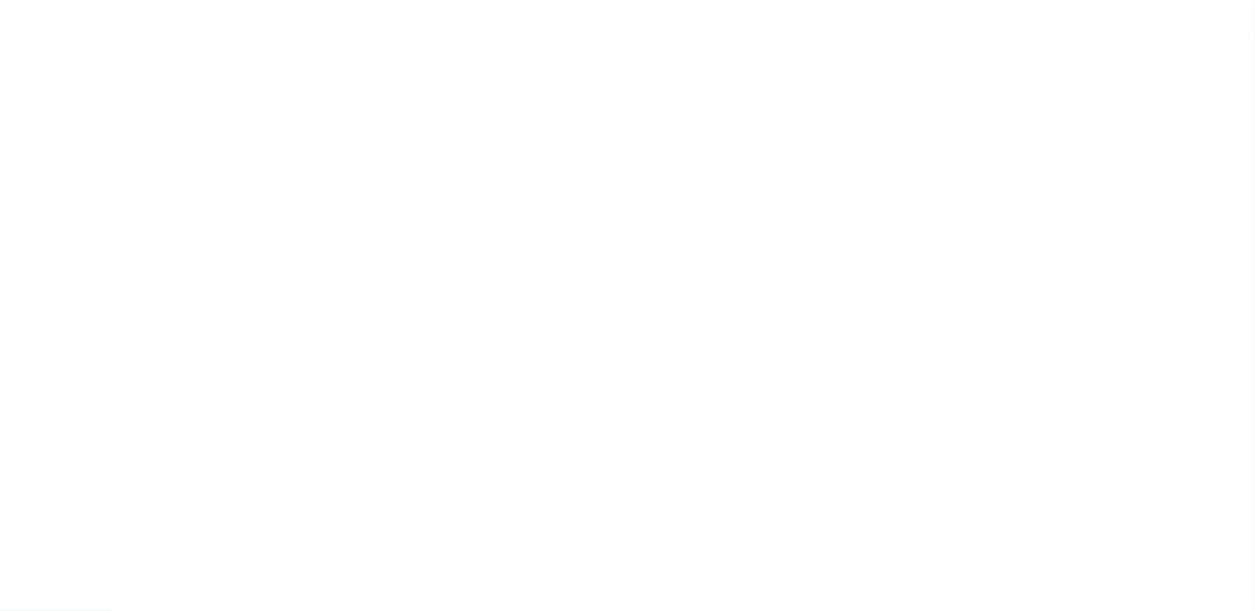
checkbox input "false"
type input "3610519006"
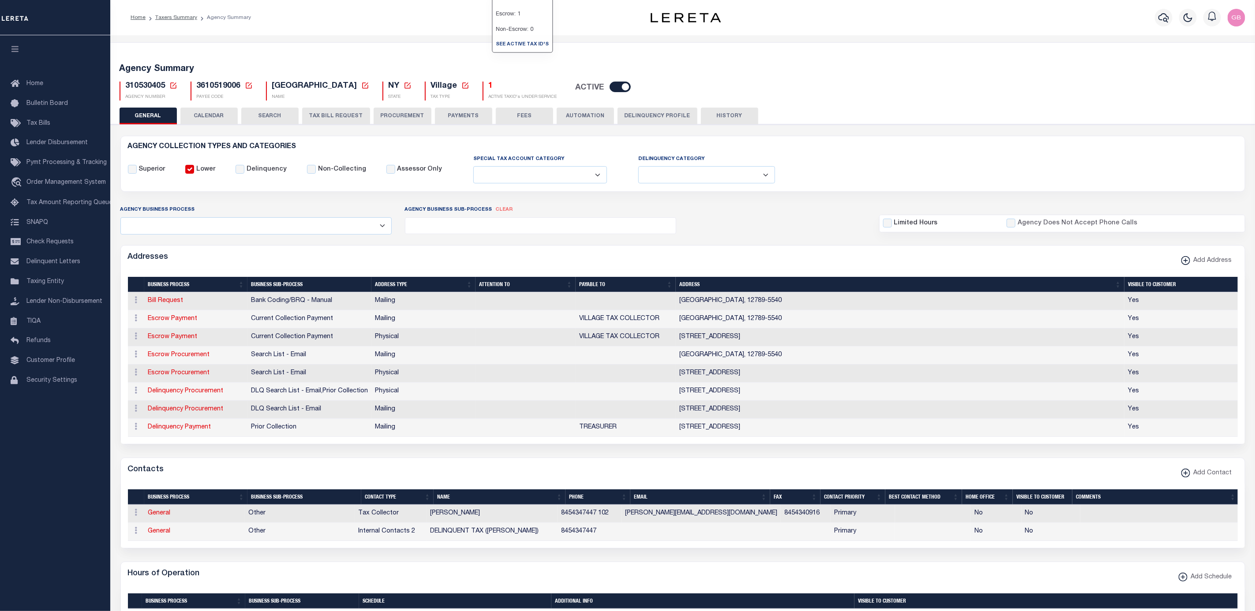
click at [491, 85] on h5 "1" at bounding box center [523, 87] width 68 height 10
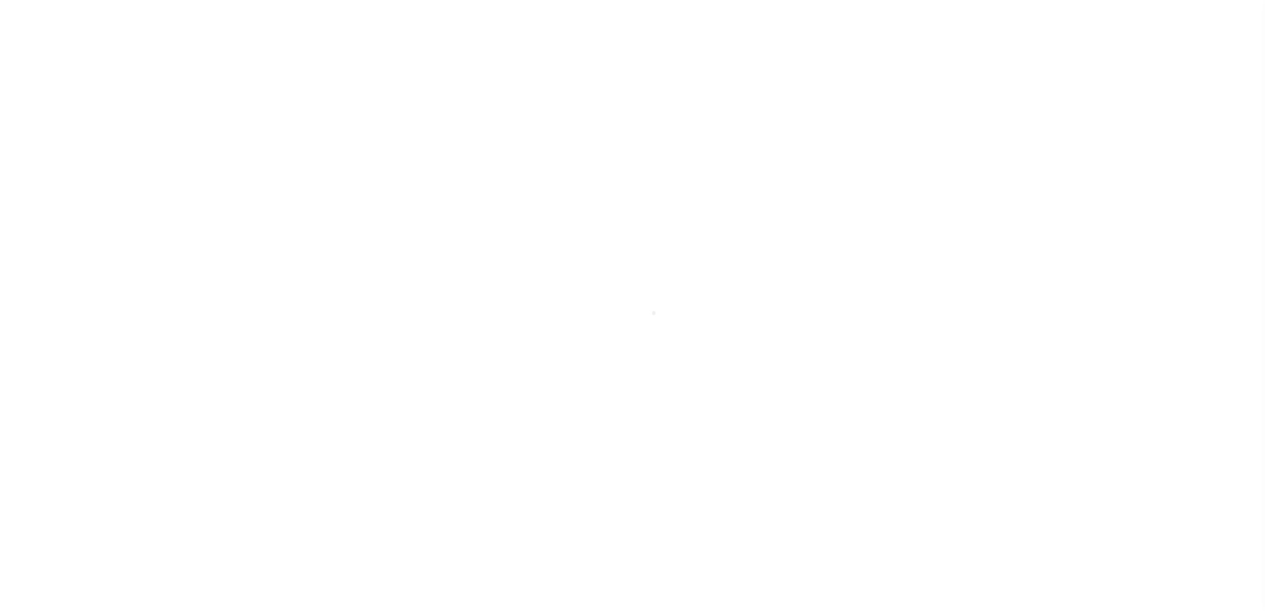
select select "100"
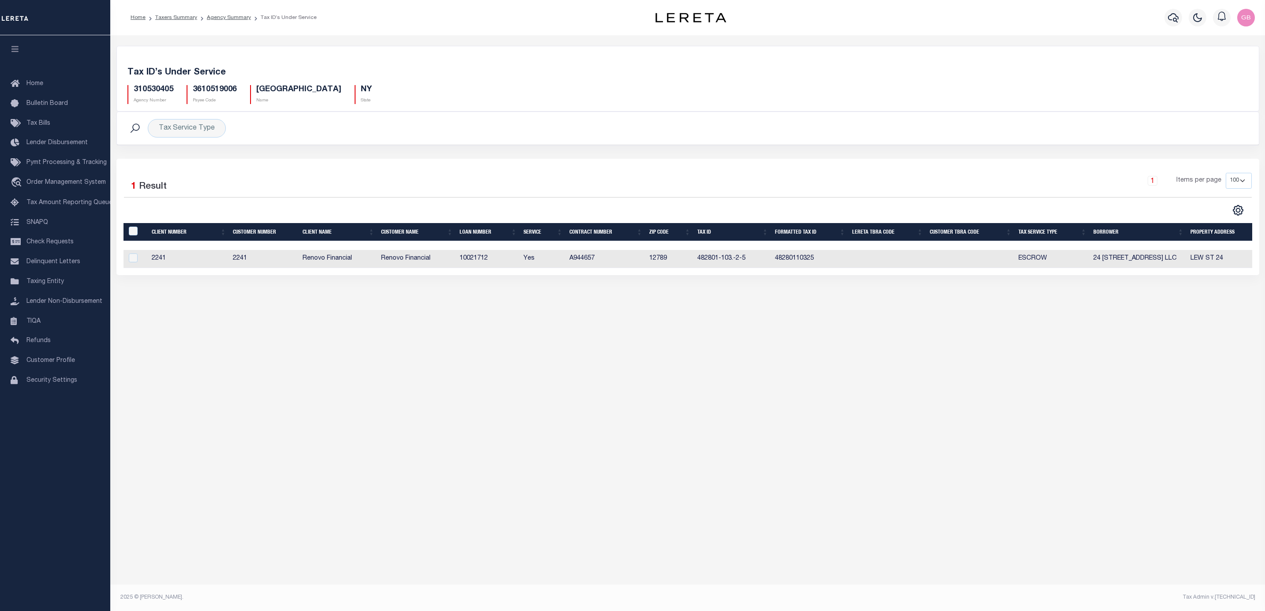
click at [224, 22] on ol "Home Taxers Summary Agency Summary Tax ID’s Under Service" at bounding box center [223, 17] width 200 height 19
click at [228, 17] on link "Agency Summary" at bounding box center [229, 17] width 44 height 5
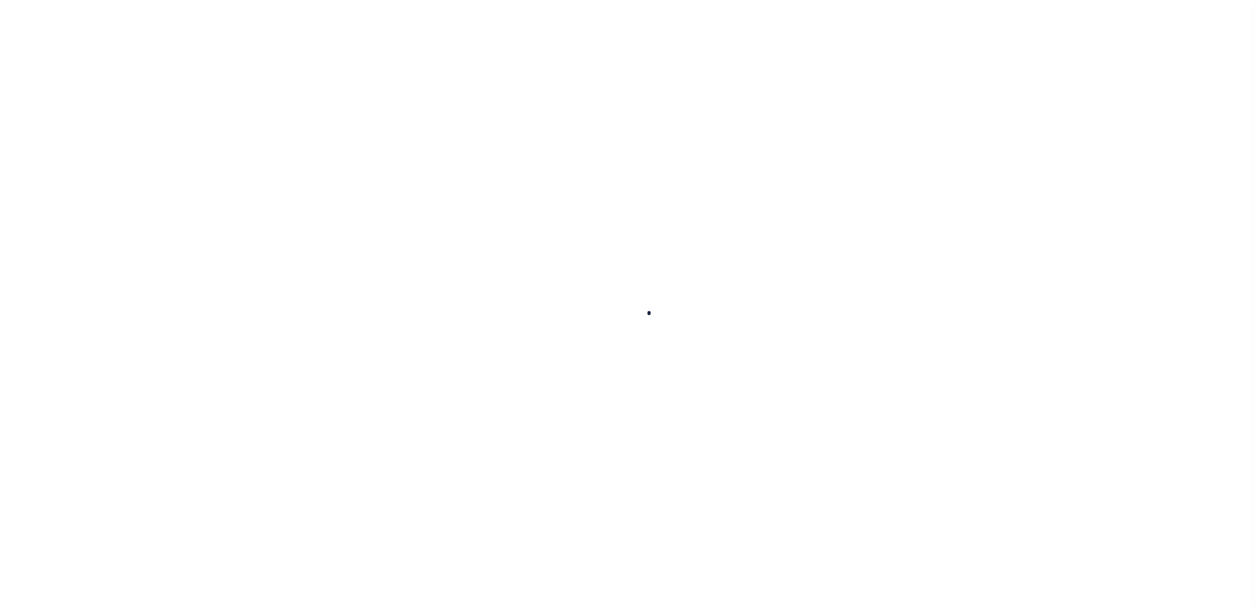
select select
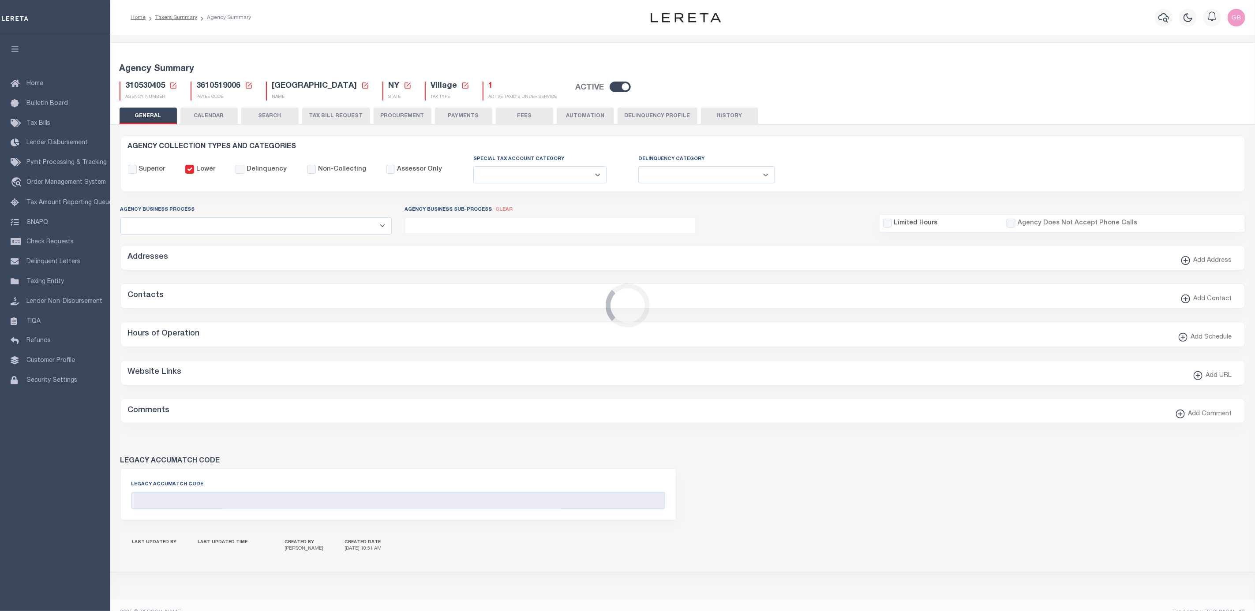
checkbox input "false"
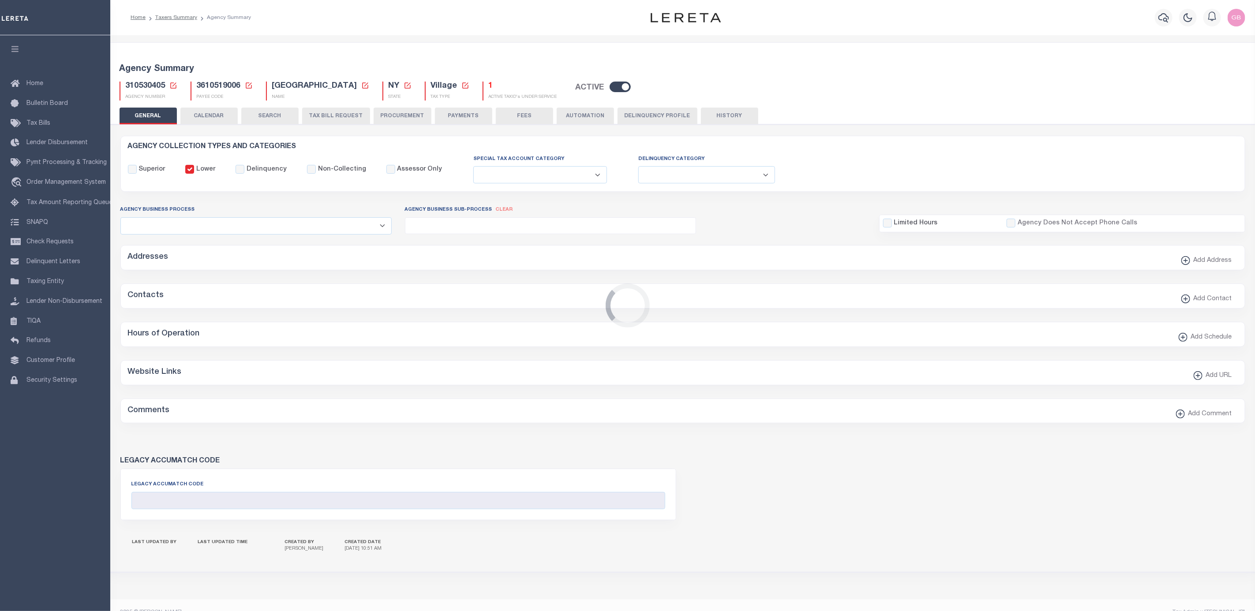
type input "3610519006"
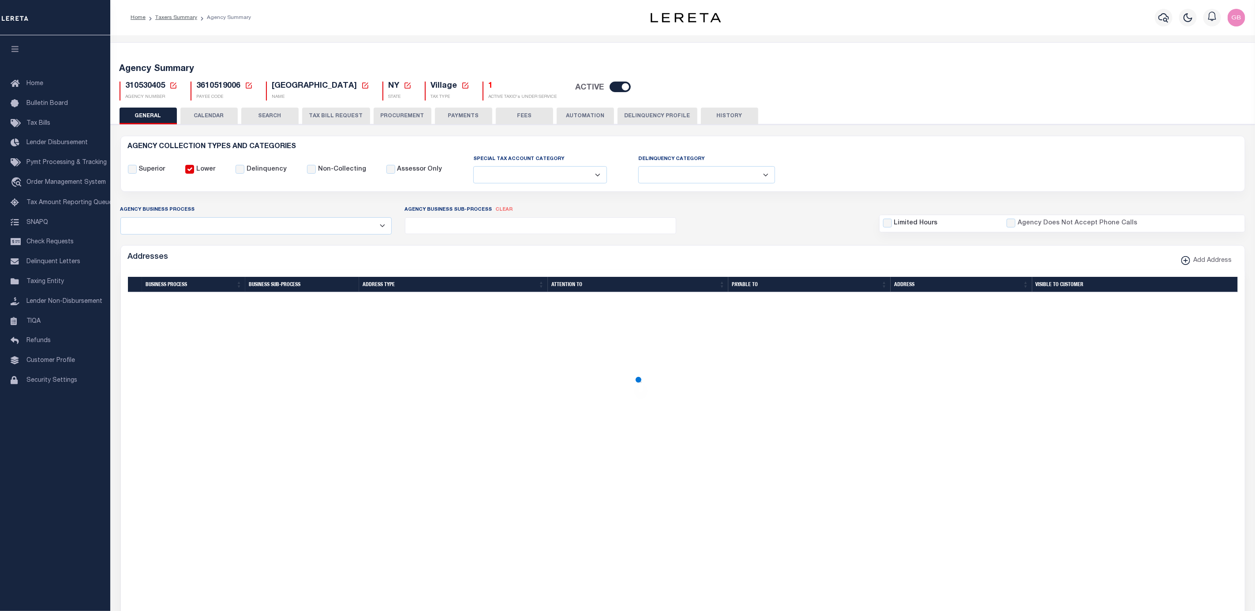
click at [217, 111] on button "CALENDAR" at bounding box center [208, 116] width 57 height 17
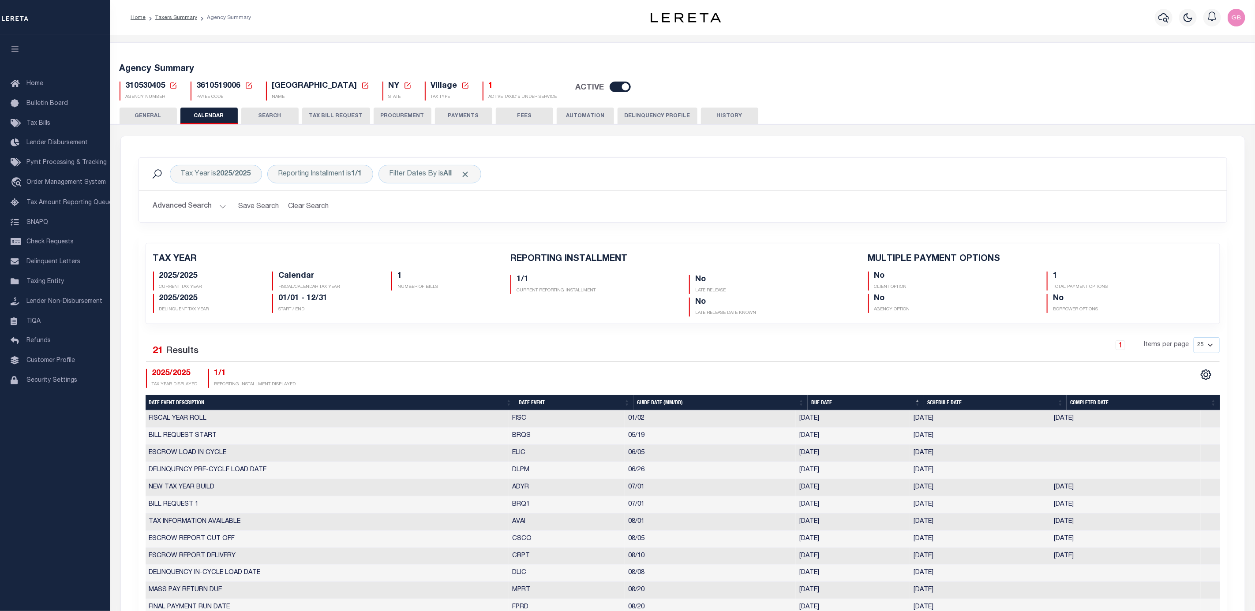
checkbox input "false"
type input "1"
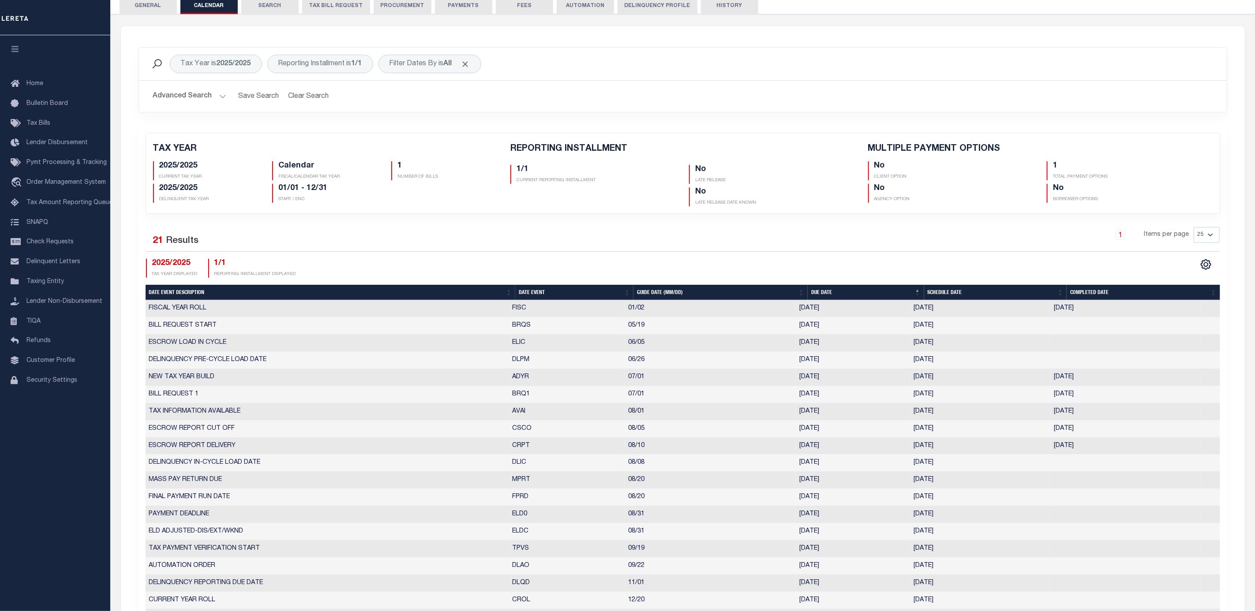
scroll to position [66, 0]
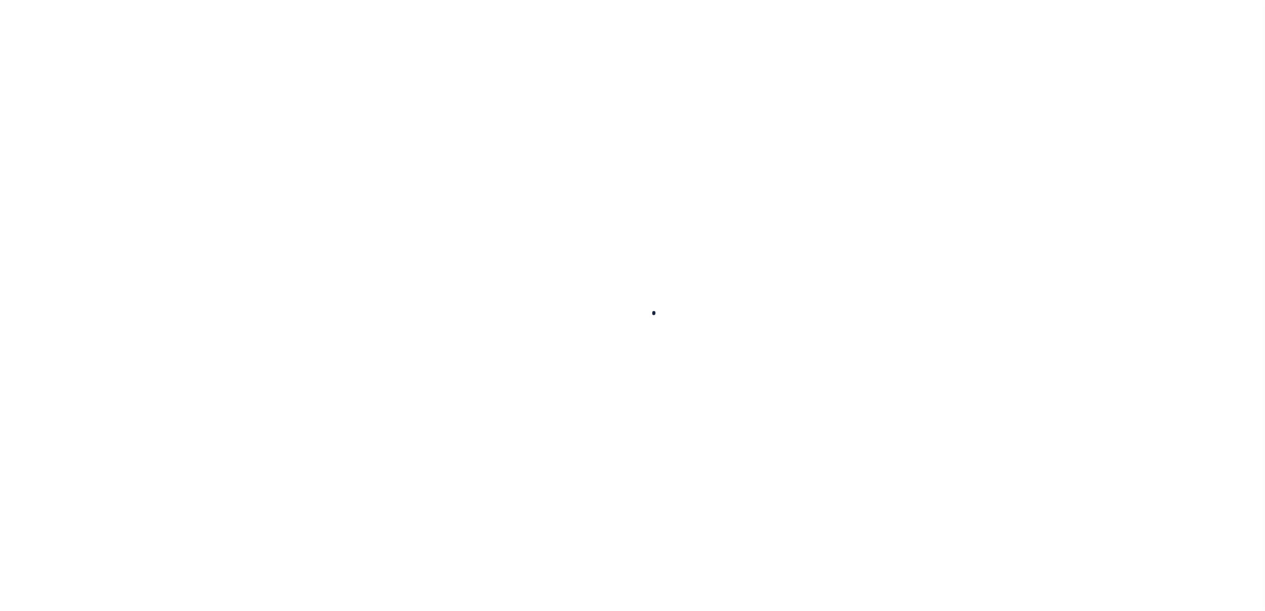
select select "IL"
select select
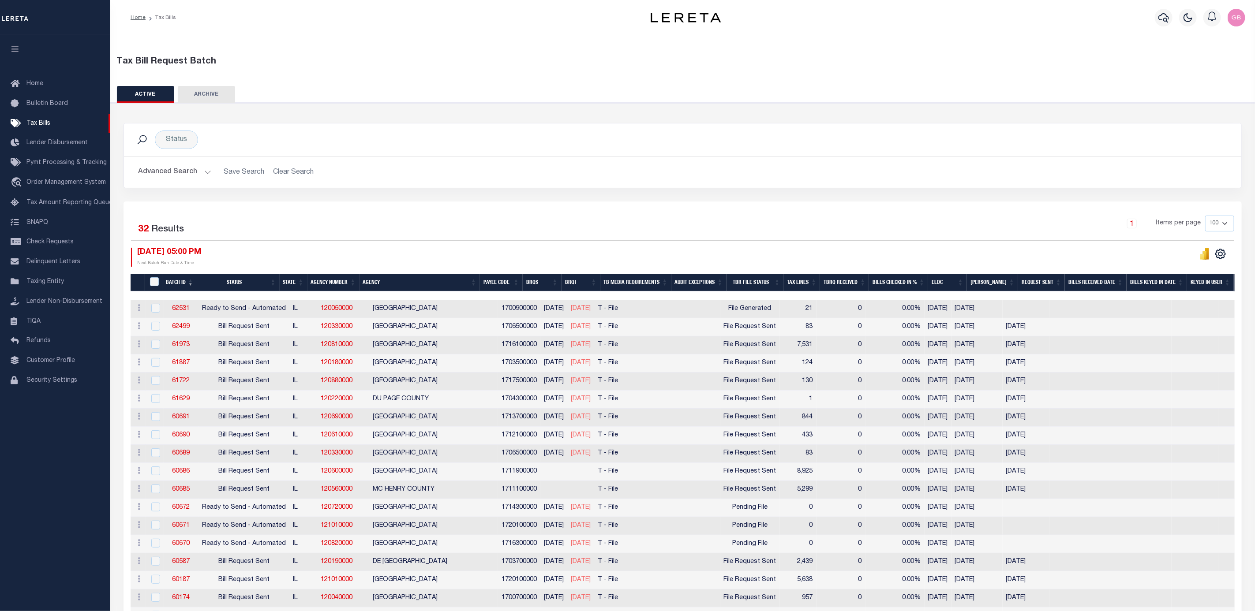
click at [202, 179] on button "Advanced Search" at bounding box center [174, 172] width 73 height 17
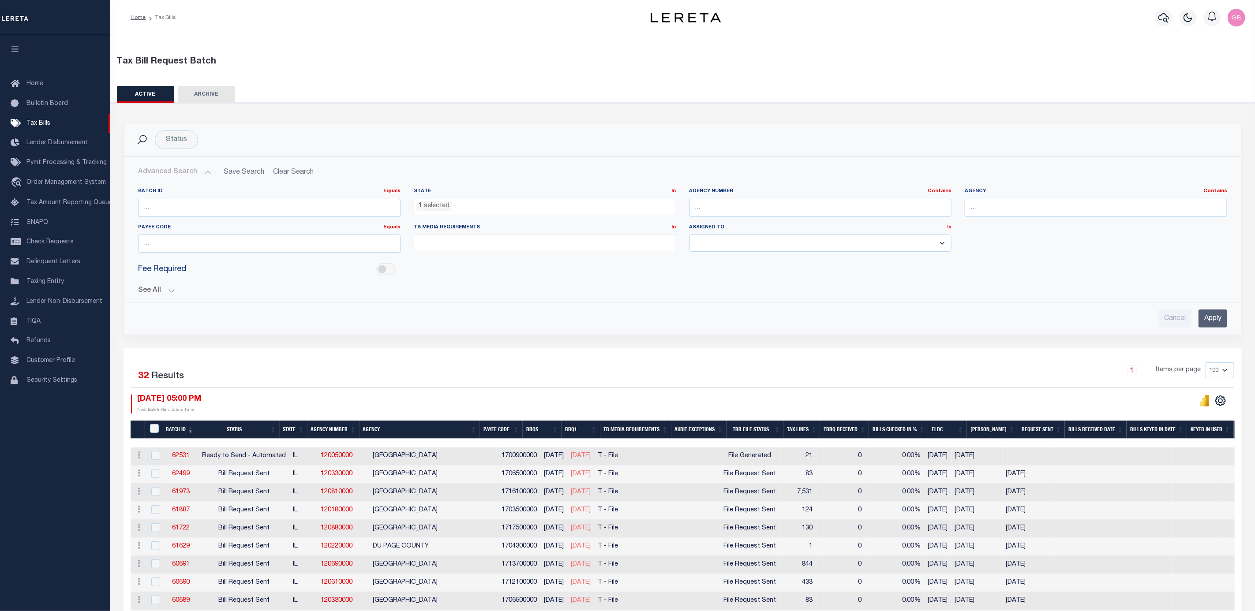
click at [520, 206] on ul "1 selected" at bounding box center [545, 205] width 262 height 12
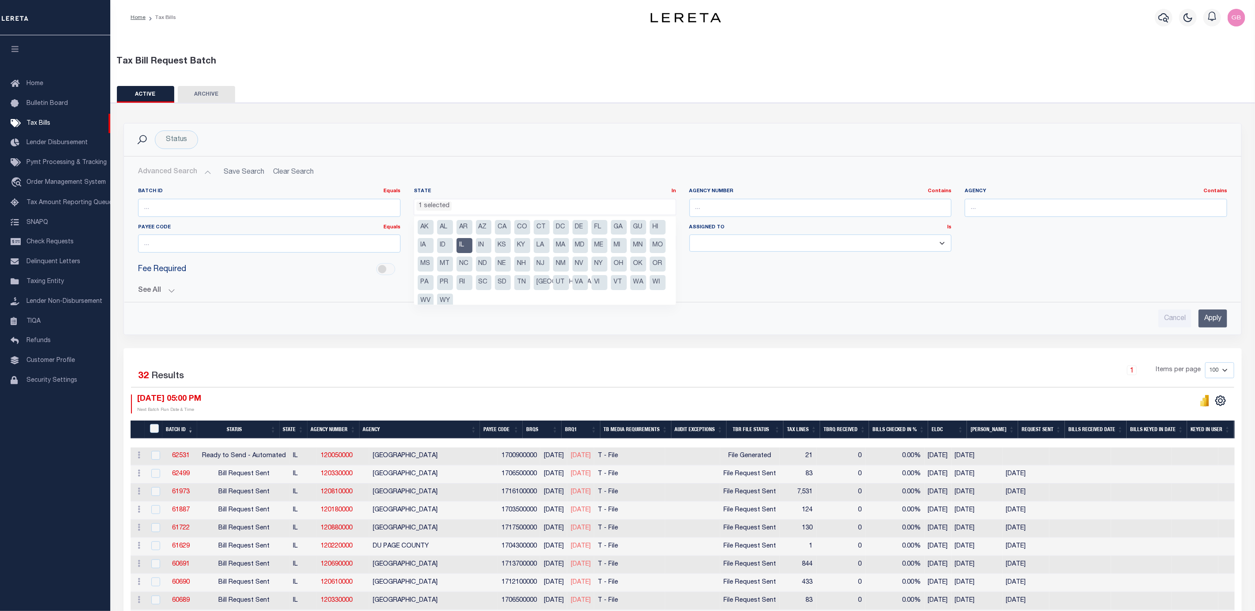
click at [472, 246] on li "IL" at bounding box center [464, 245] width 16 height 15
click at [607, 266] on li "NY" at bounding box center [599, 264] width 16 height 15
select select "NY"
drag, startPoint x: 1210, startPoint y: 321, endPoint x: 1173, endPoint y: 319, distance: 37.1
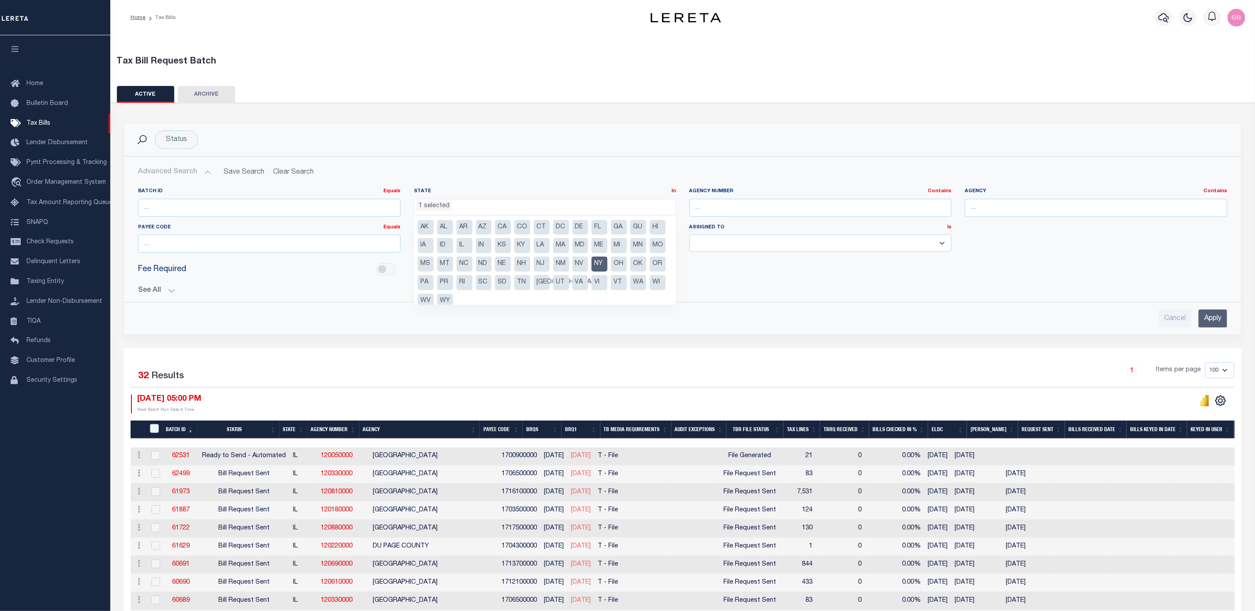
click at [1210, 320] on input "Apply" at bounding box center [1212, 319] width 29 height 18
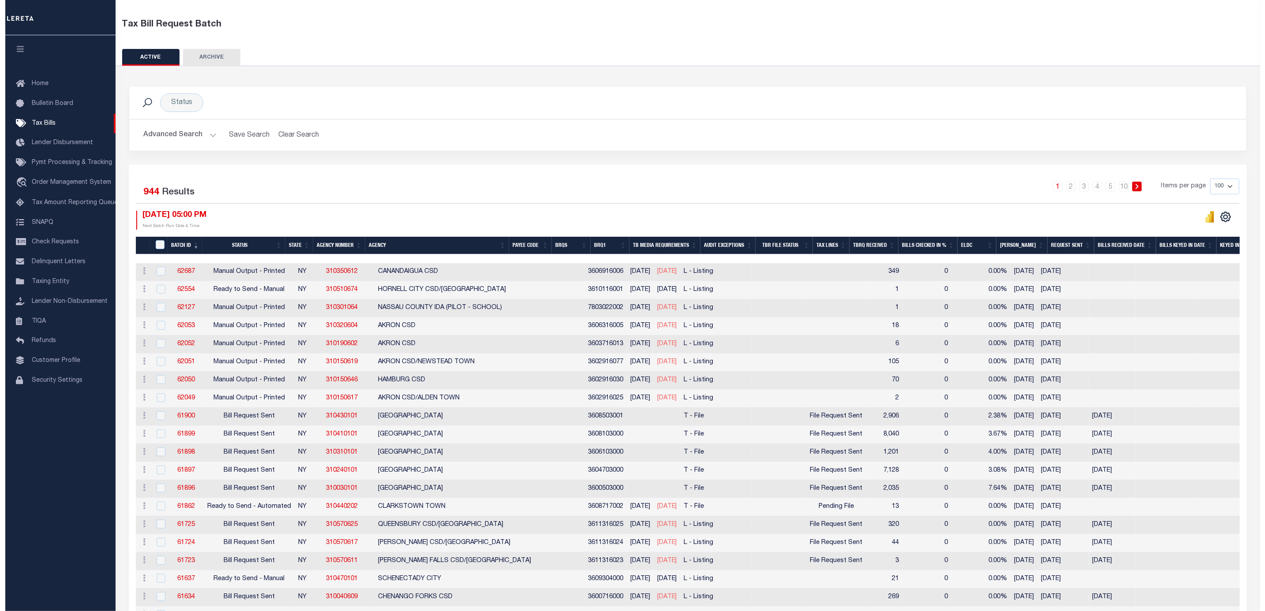
scroll to position [0, 0]
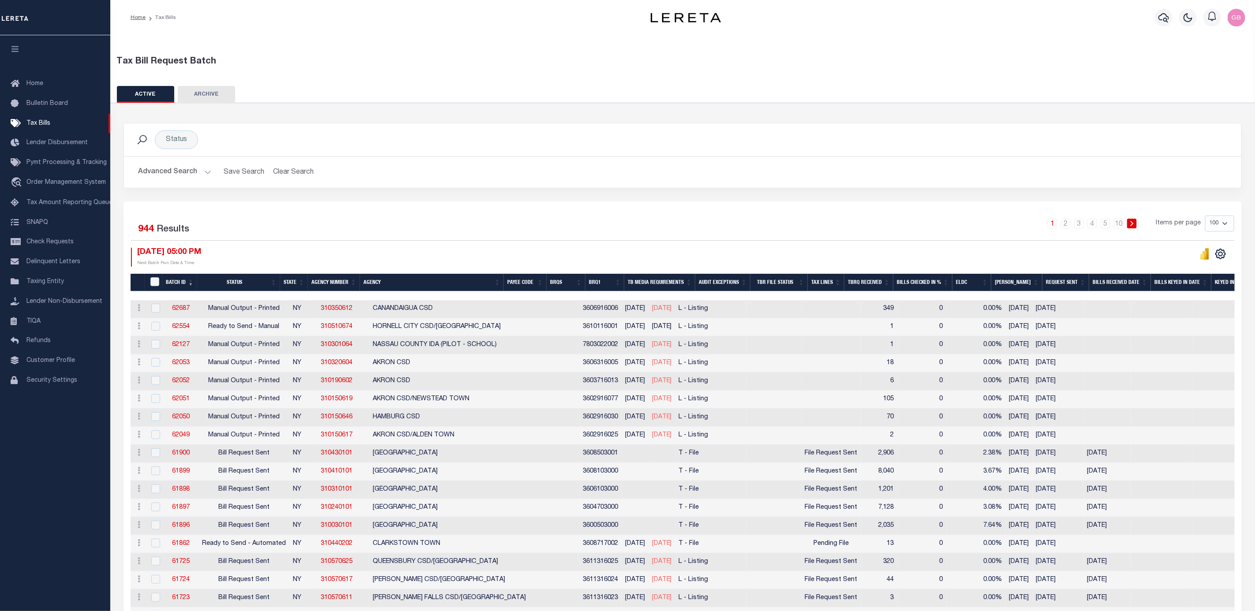
drag, startPoint x: 204, startPoint y: 175, endPoint x: 220, endPoint y: 183, distance: 17.4
click at [204, 175] on button "Advanced Search" at bounding box center [174, 172] width 73 height 17
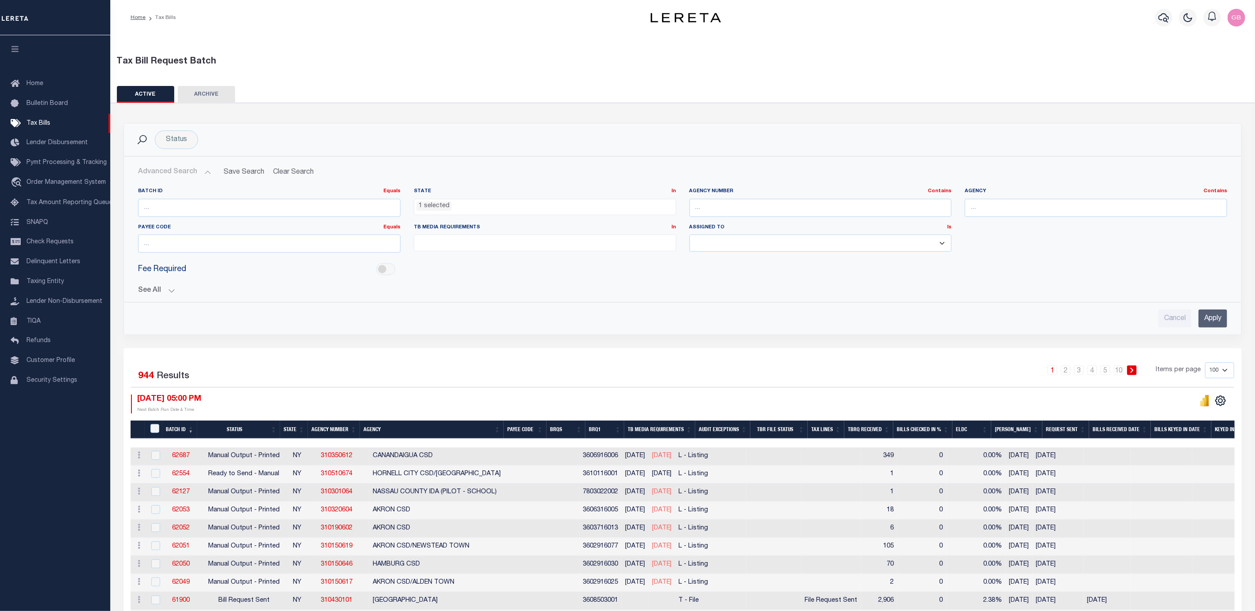
click at [482, 202] on ul "1 selected" at bounding box center [545, 205] width 262 height 12
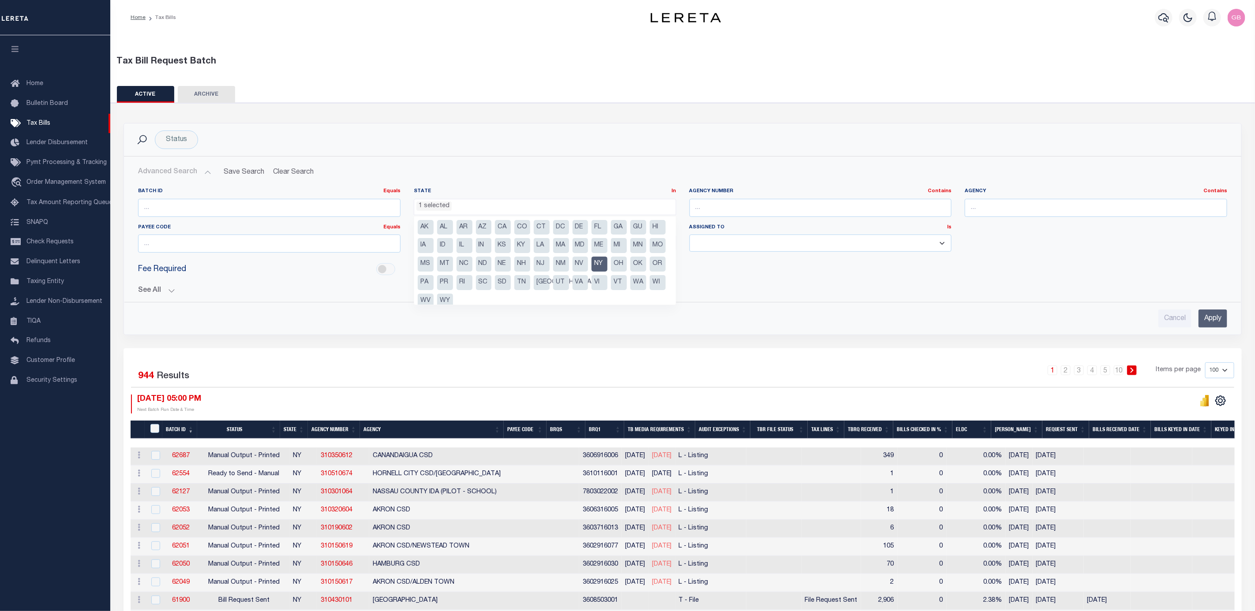
click at [607, 265] on li "NY" at bounding box center [599, 264] width 16 height 15
select select
drag, startPoint x: 740, startPoint y: 206, endPoint x: 749, endPoint y: 213, distance: 11.4
click at [740, 206] on input "text" at bounding box center [820, 208] width 262 height 18
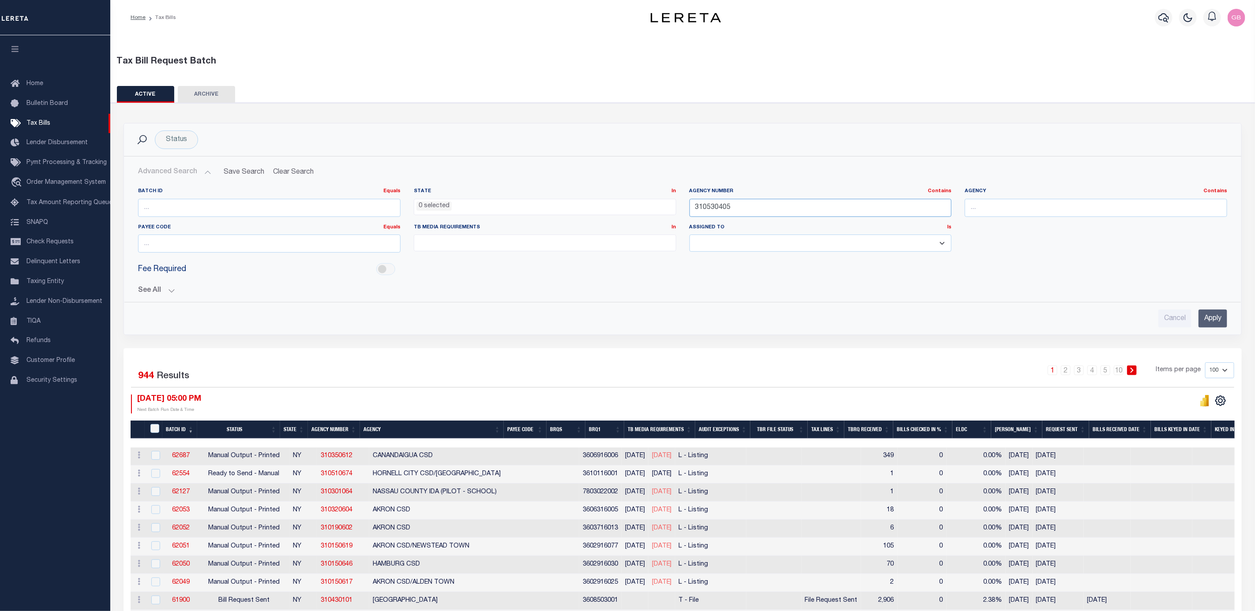
type input "310530405"
click at [1205, 320] on input "Apply" at bounding box center [1212, 319] width 29 height 18
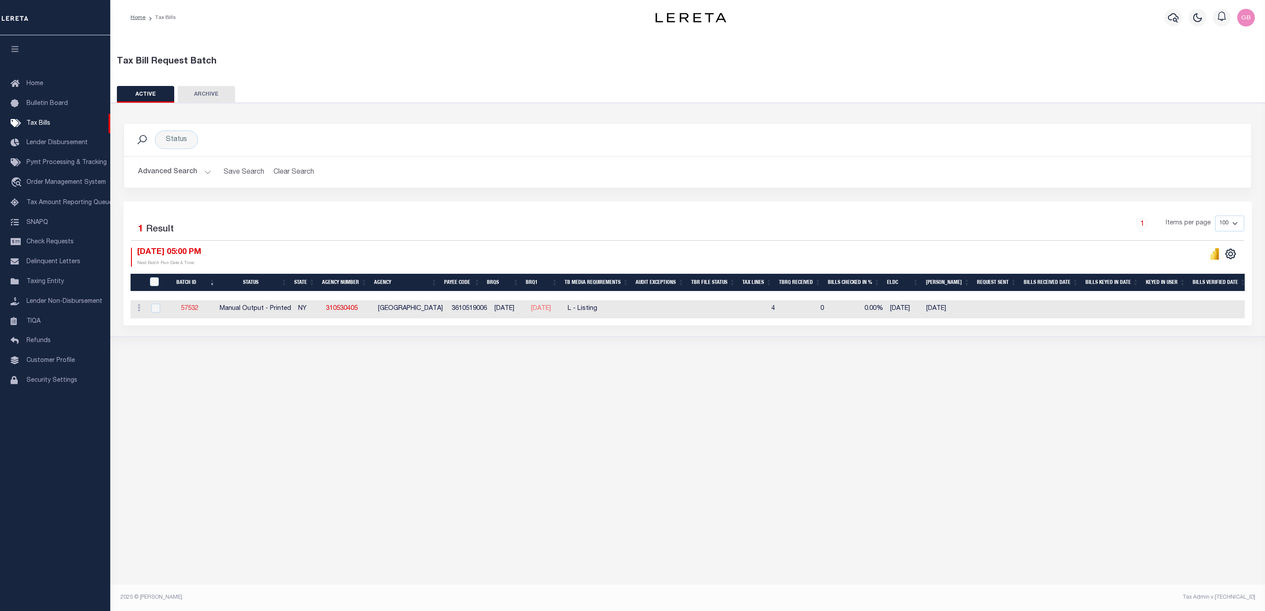
click at [191, 311] on link "57532" at bounding box center [190, 309] width 18 height 6
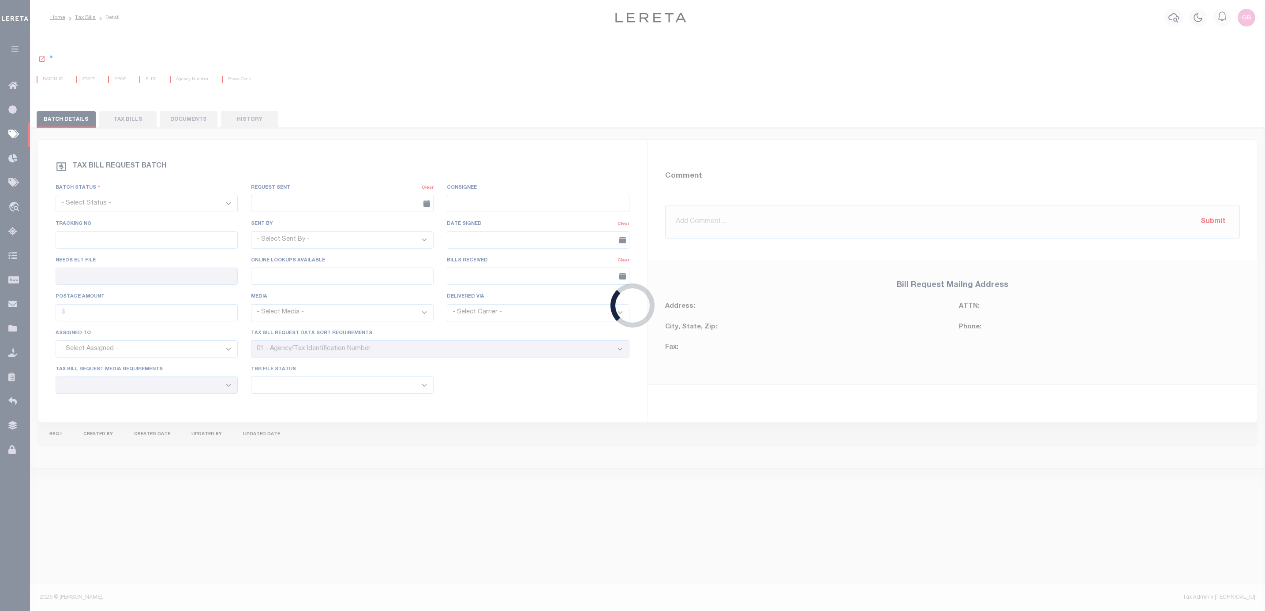
select select "PRT"
type input "No"
select select "29"
select select "20"
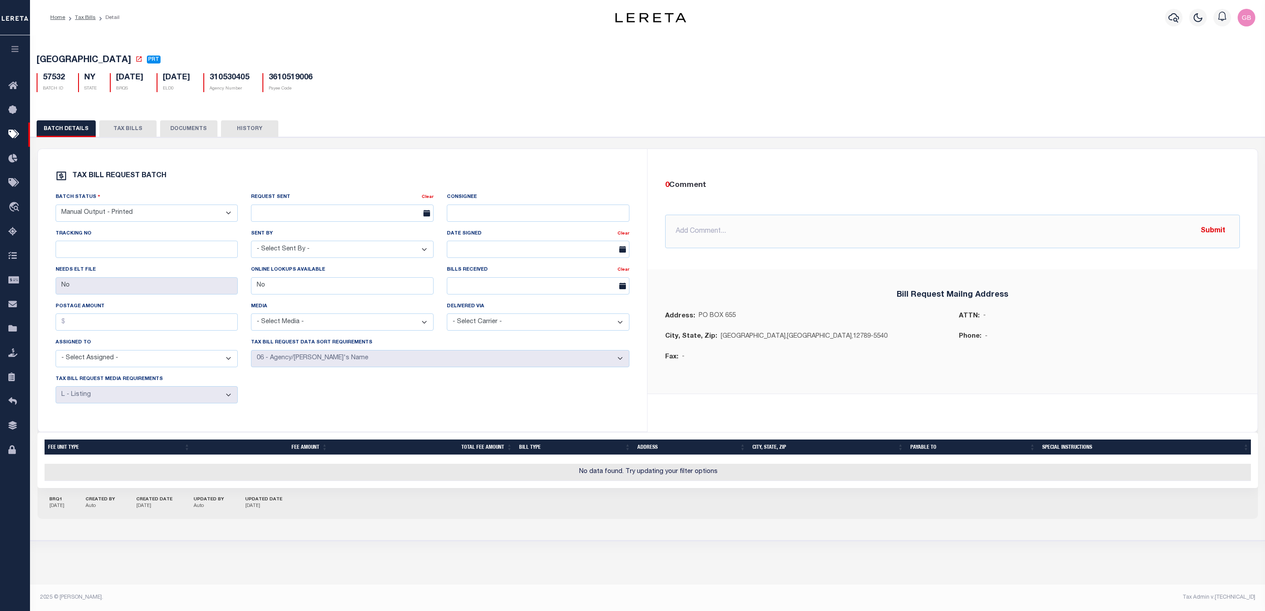
click at [124, 133] on button "TAX BILLS" at bounding box center [127, 128] width 57 height 17
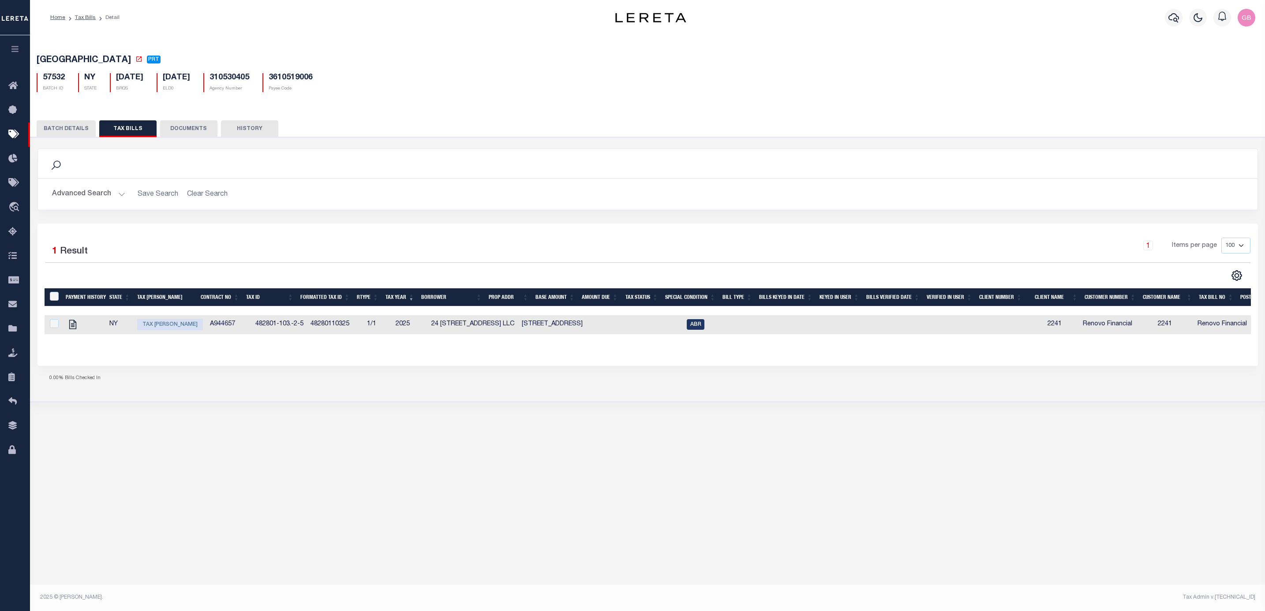
click at [160, 324] on span "Tax Bill Amount" at bounding box center [170, 324] width 66 height 11
checkbox input "true"
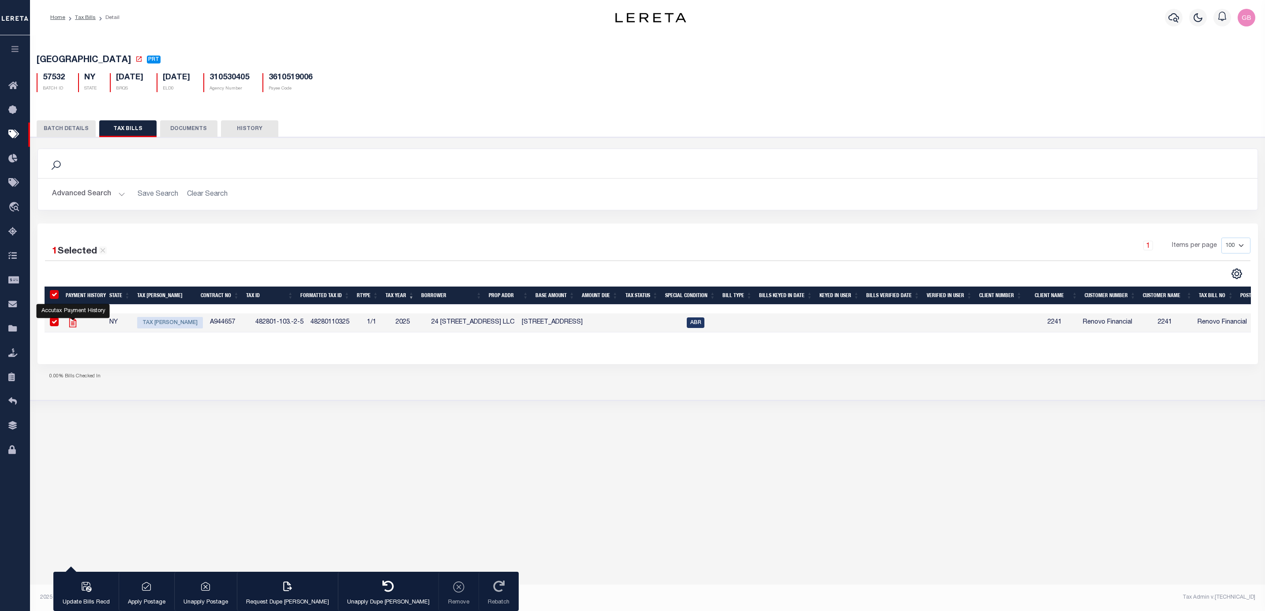
click at [73, 325] on body "Home Tax Bills Detail Profile Sign out" at bounding box center [632, 292] width 1265 height 585
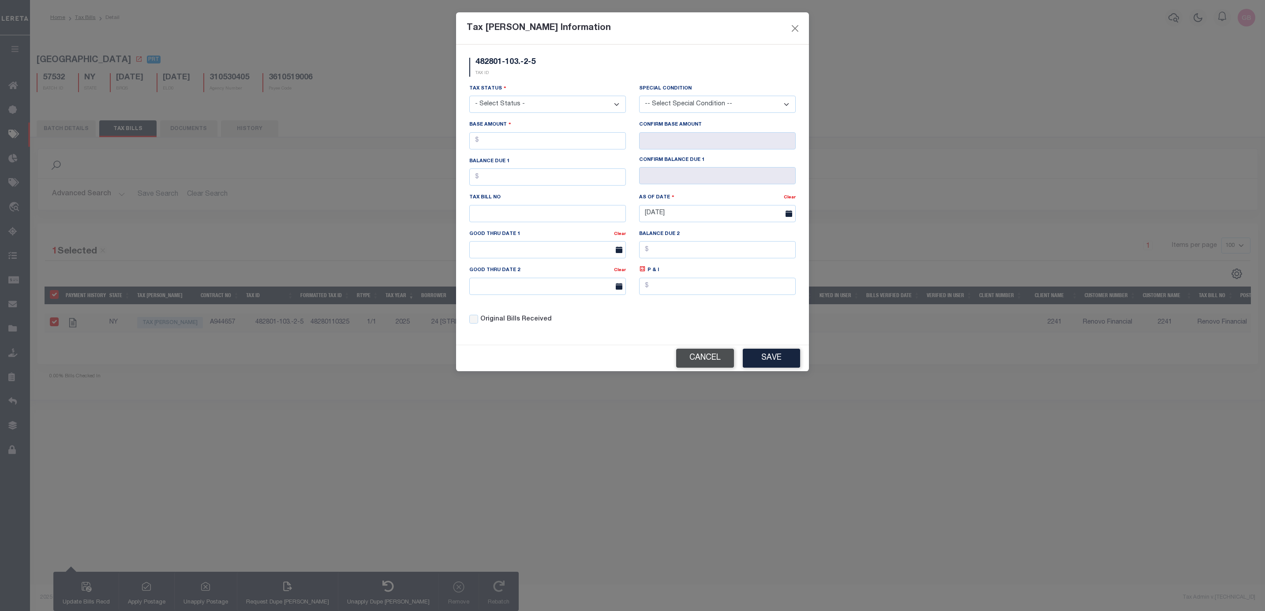
click at [708, 355] on div "Cancel Save" at bounding box center [632, 358] width 353 height 26
click at [714, 368] on button "Cancel" at bounding box center [705, 358] width 58 height 19
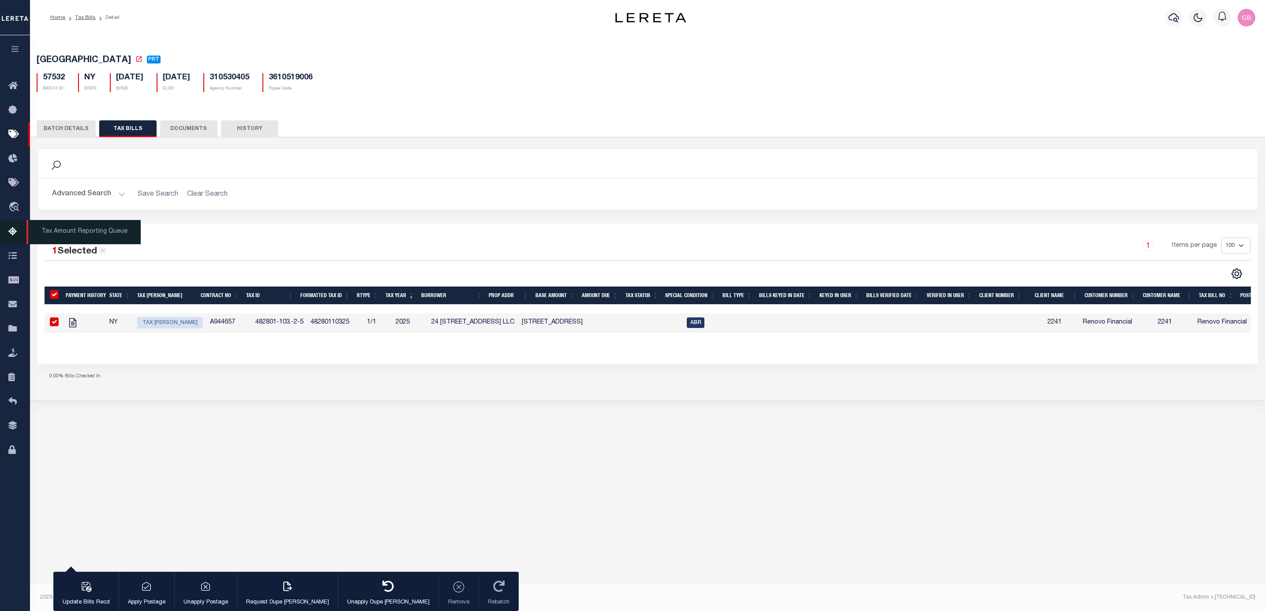
click at [12, 237] on icon at bounding box center [15, 232] width 14 height 11
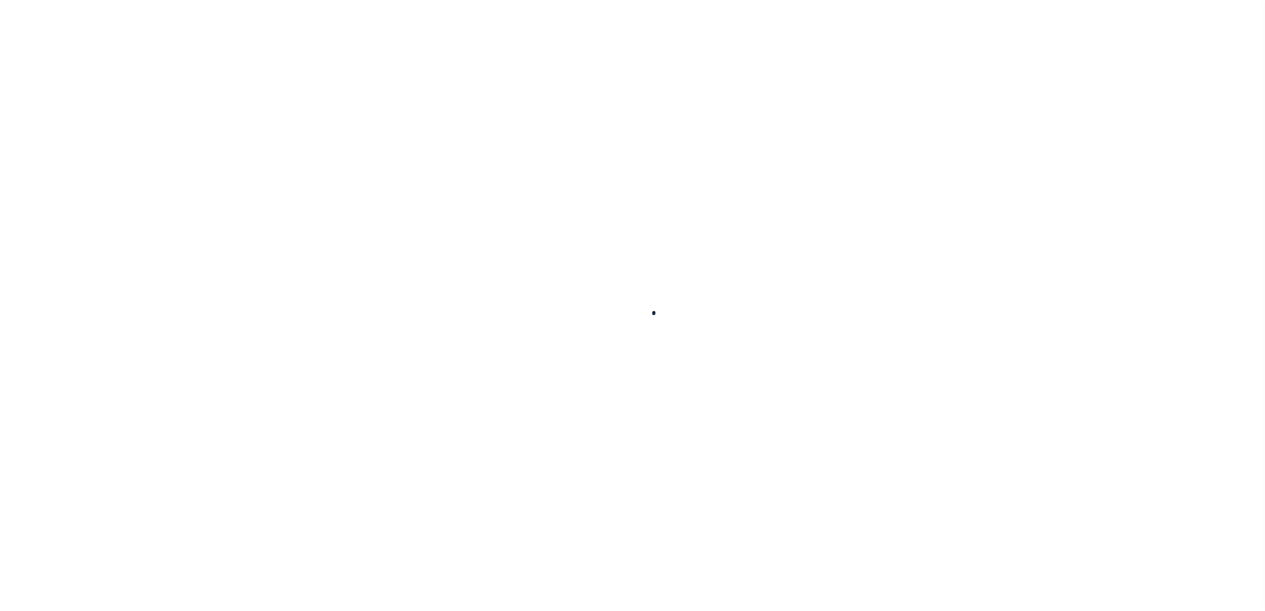
select select "100"
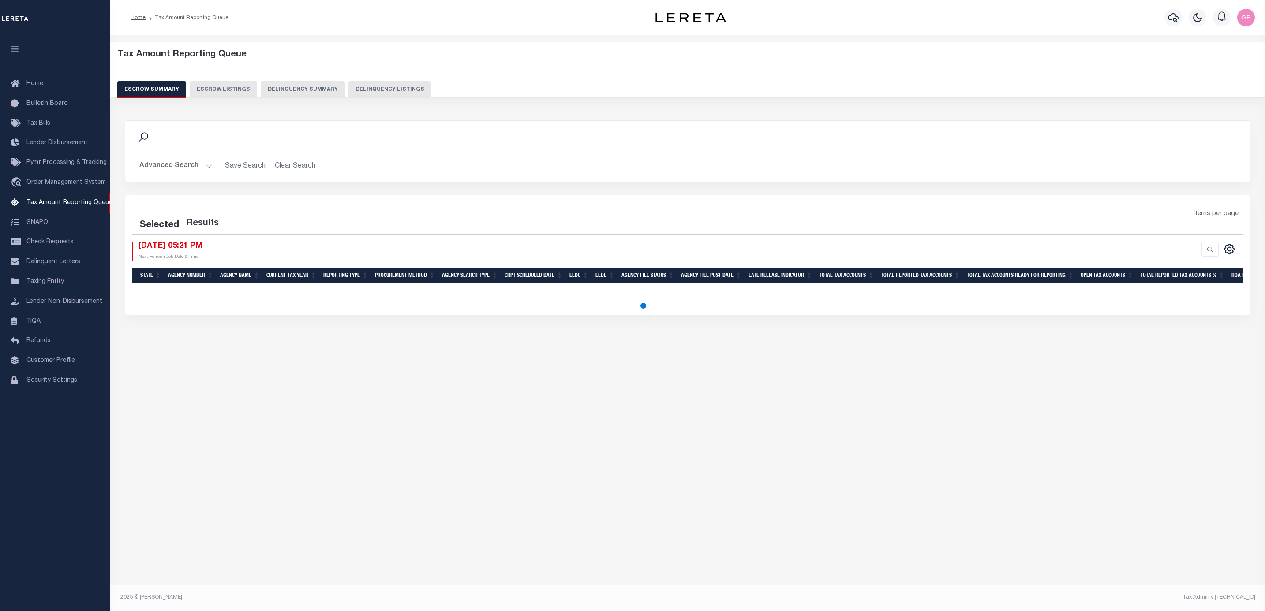
select select "100"
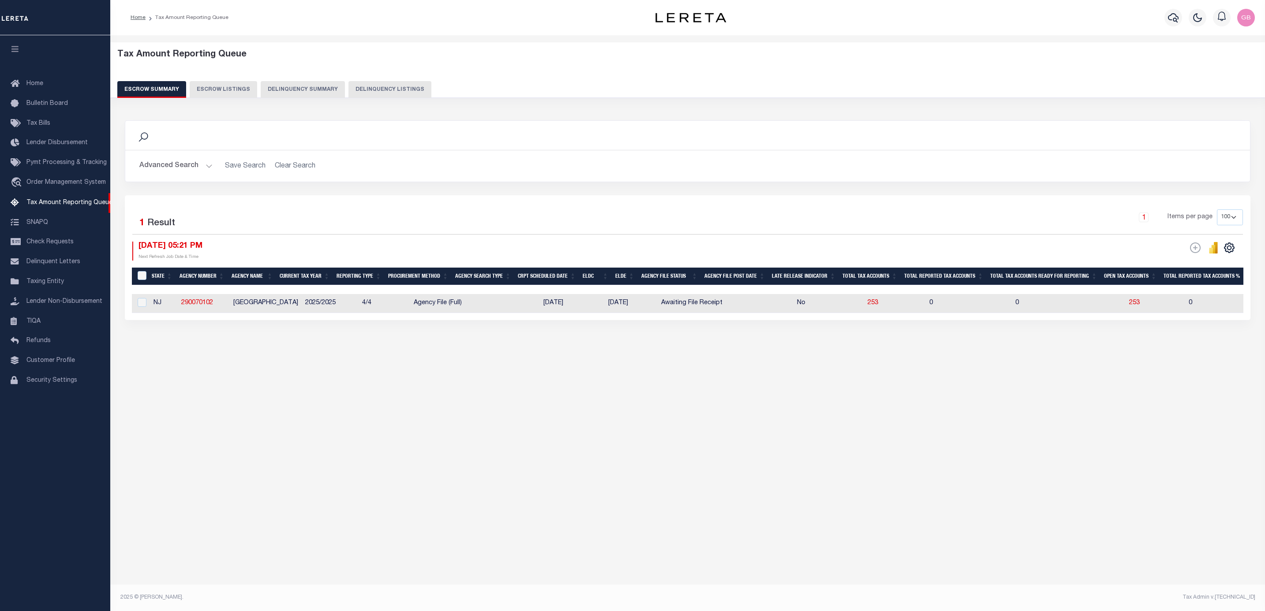
click at [206, 166] on button "Advanced Search" at bounding box center [175, 165] width 73 height 17
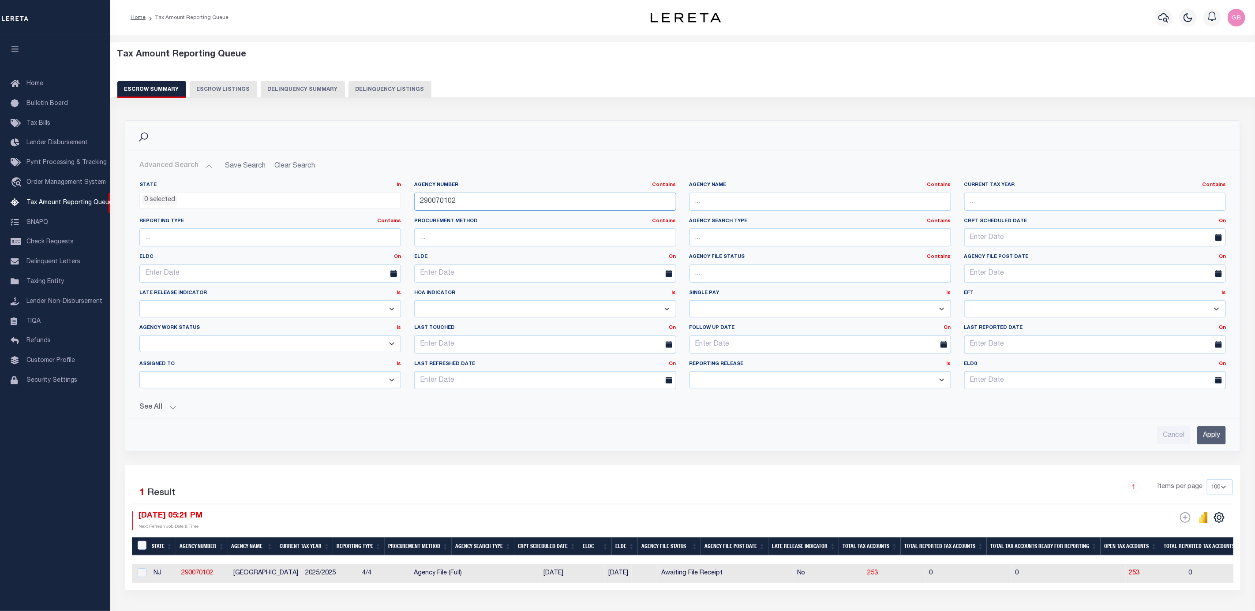
drag, startPoint x: 490, startPoint y: 200, endPoint x: 1205, endPoint y: 175, distance: 715.8
click at [366, 201] on div "State In In AK AL AR AZ CA CO CT DC DE FL GA GU HI IA ID IL IN KS [GEOGRAPHIC_D…" at bounding box center [682, 289] width 1099 height 215
type input "310530405"
click at [1209, 441] on input "Apply" at bounding box center [1211, 435] width 29 height 18
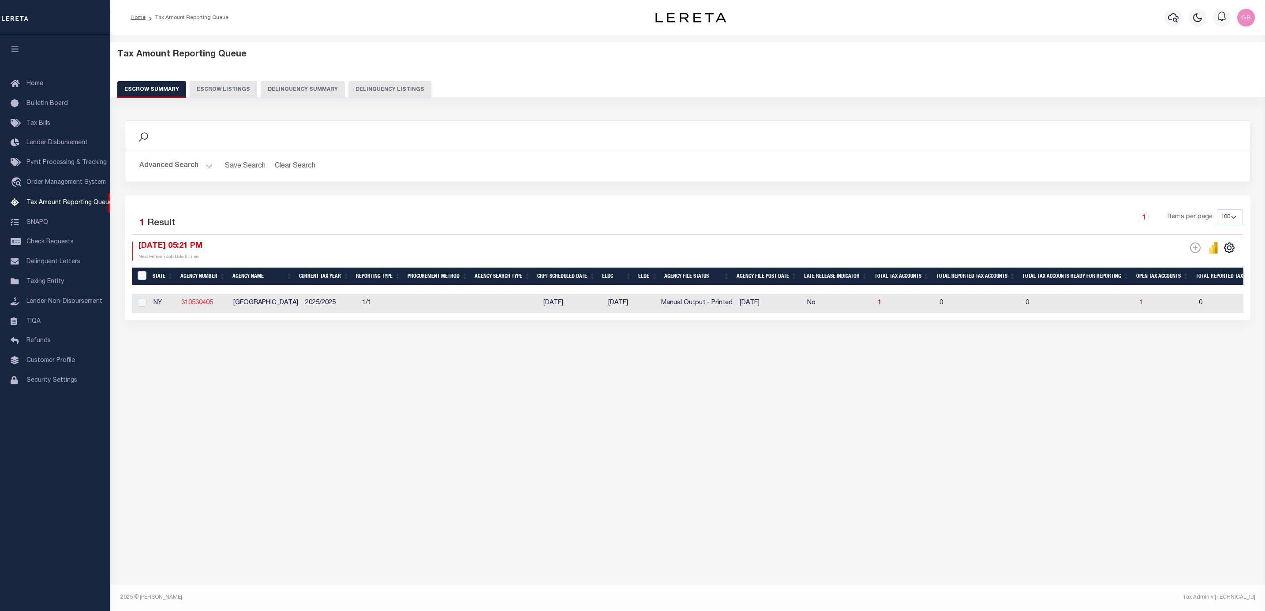
click at [198, 301] on link "310530405" at bounding box center [197, 303] width 32 height 6
checkbox input "true"
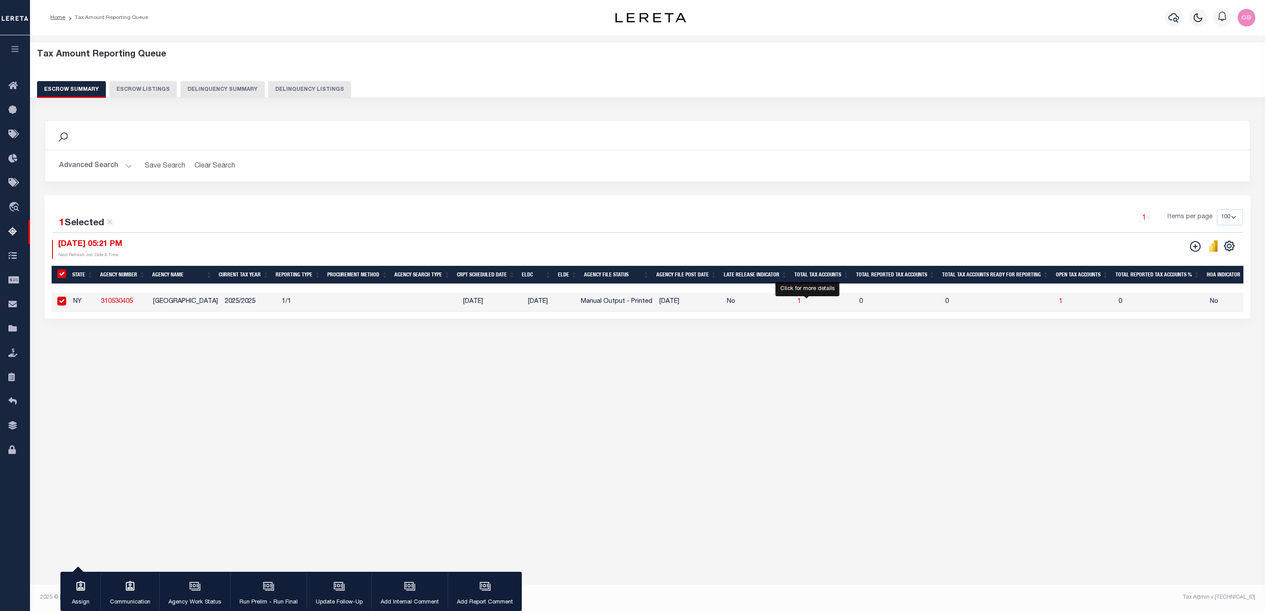
drag, startPoint x: 806, startPoint y: 302, endPoint x: 818, endPoint y: 341, distance: 41.3
click at [801, 302] on span "1" at bounding box center [799, 302] width 4 height 6
select select "100"
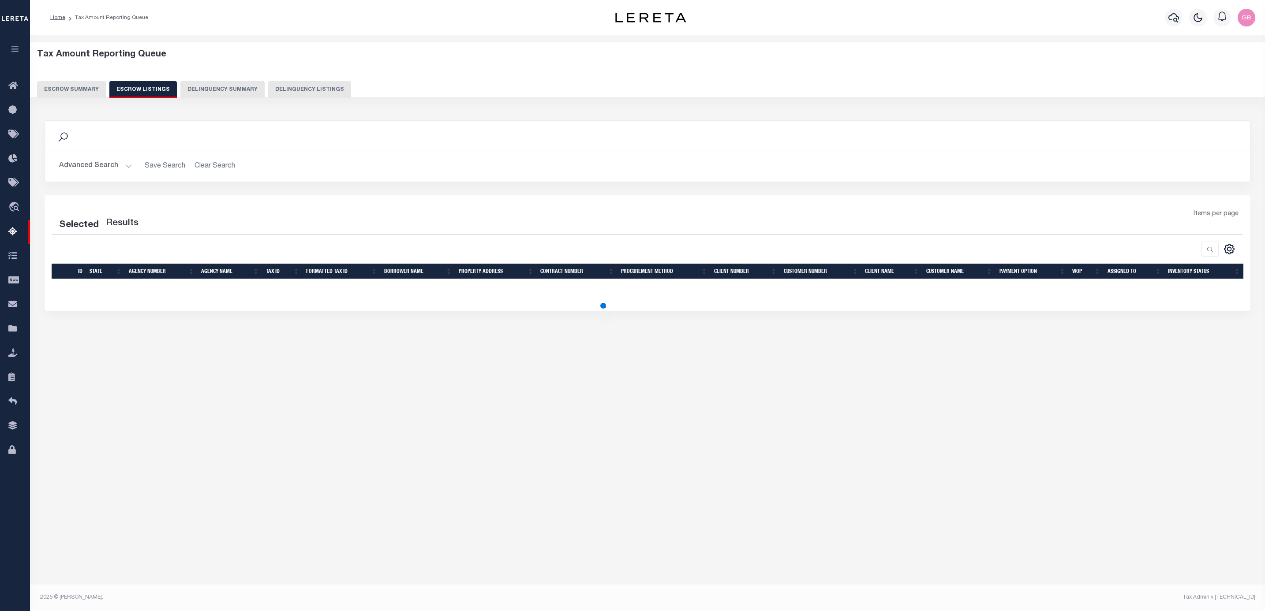
select select "100"
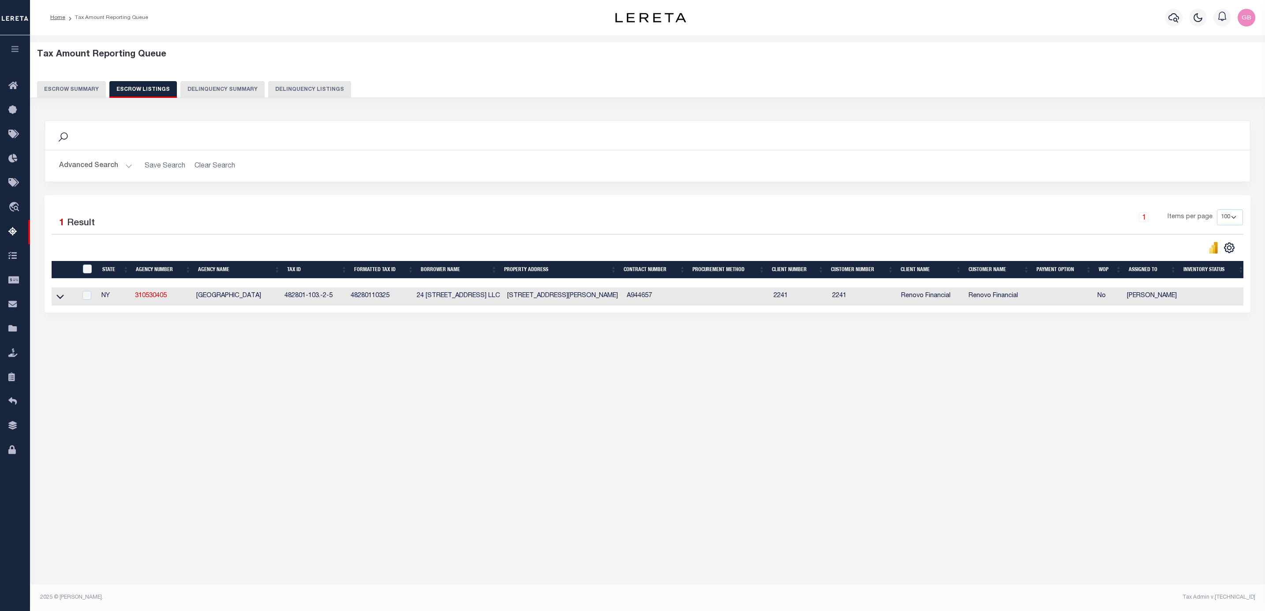
click at [65, 302] on td at bounding box center [64, 297] width 25 height 18
checkbox input "true"
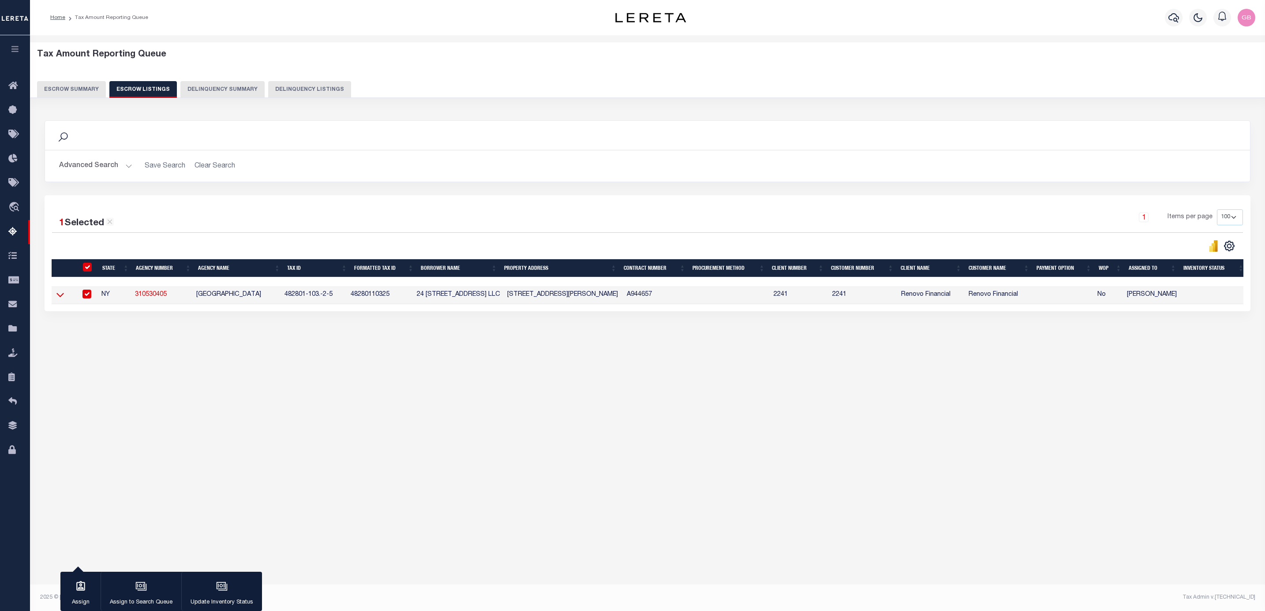
click at [57, 299] on icon at bounding box center [59, 294] width 7 height 9
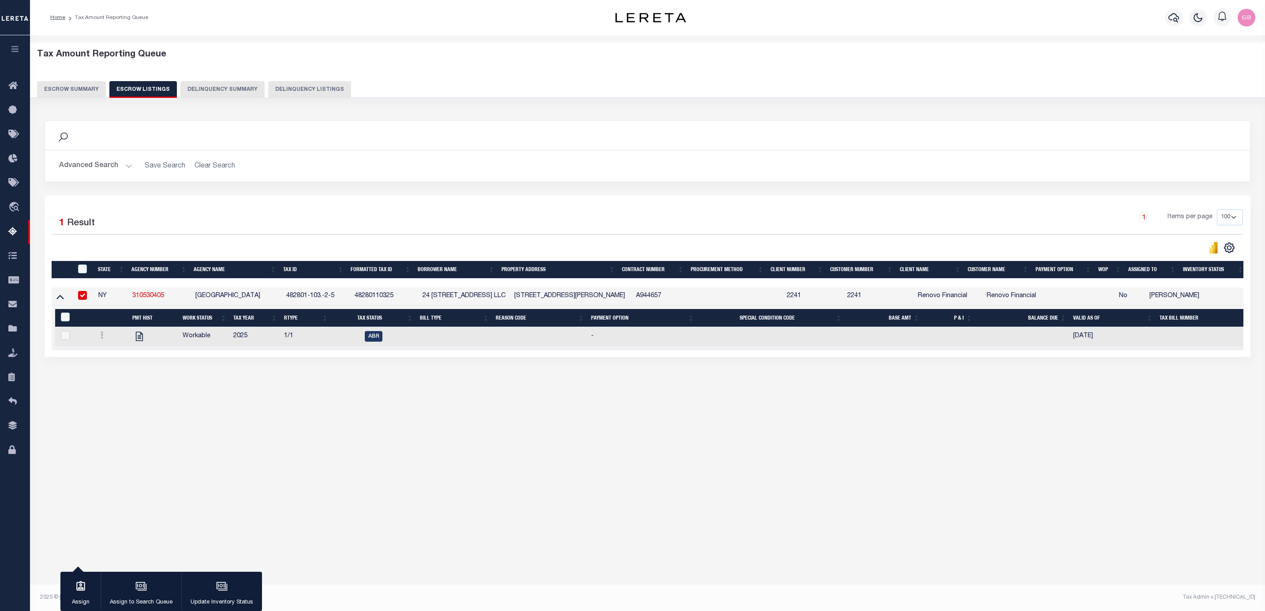
drag, startPoint x: 1172, startPoint y: 353, endPoint x: 308, endPoint y: 354, distance: 864.0
click at [314, 350] on td "Selected 1 Result Items per page" at bounding box center [662, 328] width 1220 height 45
click at [505, 340] on td at bounding box center [539, 336] width 95 height 19
checkbox input "true"
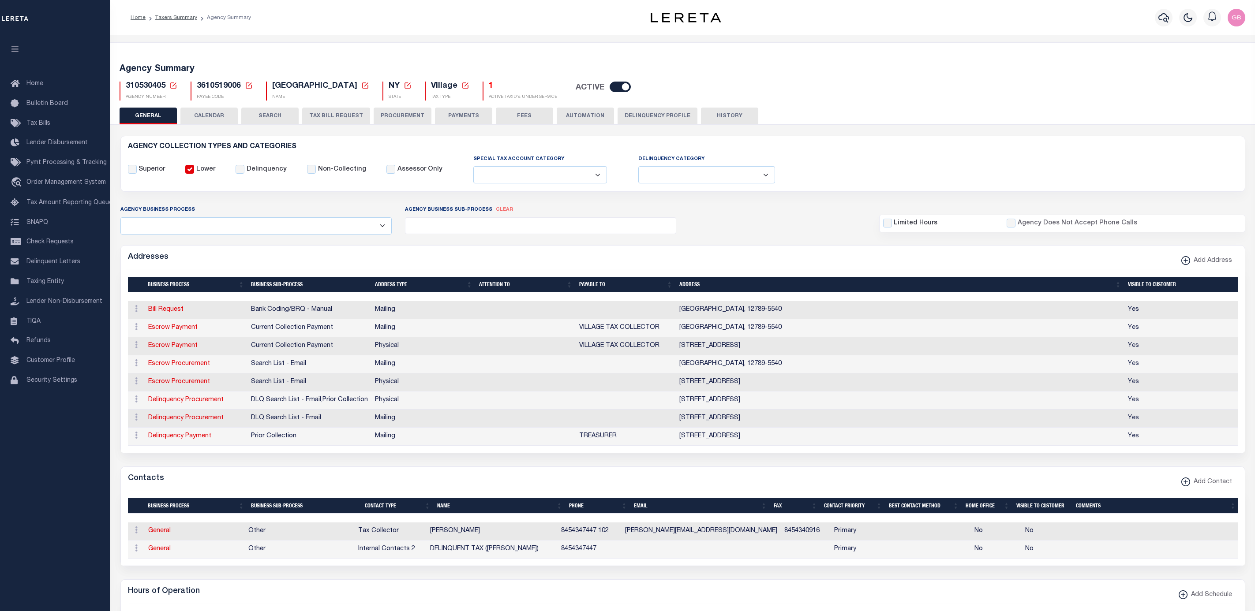
select select
